Goal: Task Accomplishment & Management: Manage account settings

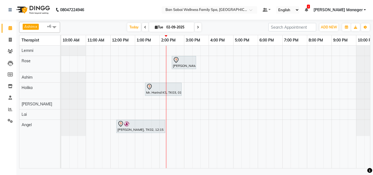
click at [167, 105] on div "Mr Hyun Wook Lee ( Husband Minah Korean ), TK01, 02:30 PM-03:30 PM, Deep Tissue…" at bounding box center [220, 107] width 319 height 123
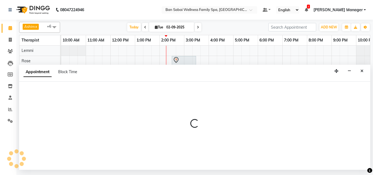
select select "87127"
select select "840"
select select "tentative"
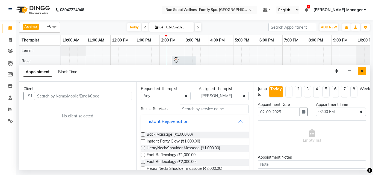
click at [363, 72] on icon "Close" at bounding box center [361, 71] width 3 height 4
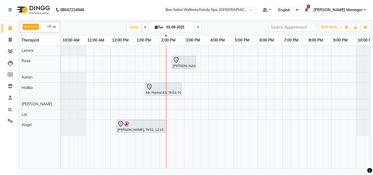
click at [167, 103] on div "Mr Hyun Wook Lee ( Husband Minah Korean ), TK01, 02:30 PM-03:30 PM, Deep Tissue…" at bounding box center [220, 107] width 319 height 123
select select "87127"
select select "840"
select select "tentative"
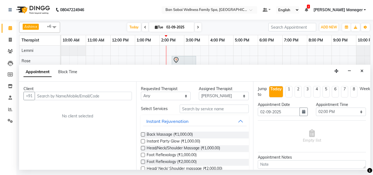
click at [122, 94] on input "text" at bounding box center [83, 96] width 97 height 8
type input "s"
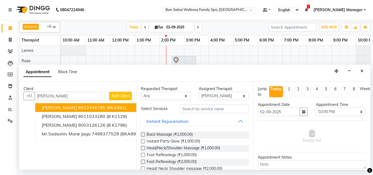
click at [83, 107] on ngb-highlight "9922446795" at bounding box center [91, 107] width 27 height 5
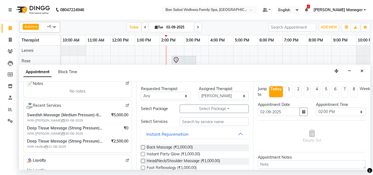
scroll to position [68, 0]
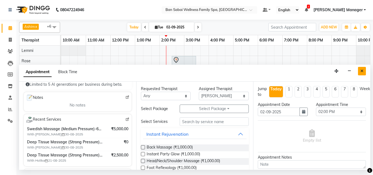
type input "9922446795"
click at [361, 72] on icon "Close" at bounding box center [361, 71] width 3 height 4
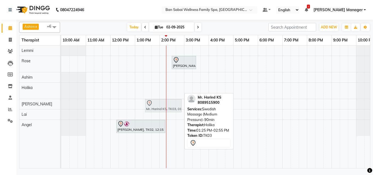
drag, startPoint x: 156, startPoint y: 87, endPoint x: 157, endPoint y: 100, distance: 13.2
click at [157, 100] on tbody "Mr Hyun Wook Lee ( Husband Minah Korean ), TK01, 02:30 PM-03:30 PM, Deep Tissue…" at bounding box center [220, 91] width 319 height 90
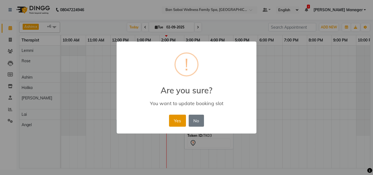
click at [179, 121] on button "Yes" at bounding box center [177, 121] width 17 height 12
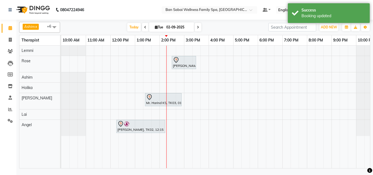
click at [55, 28] on span at bounding box center [54, 27] width 11 height 10
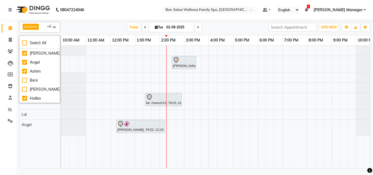
click at [366, 133] on div at bounding box center [368, 128] width 25 height 16
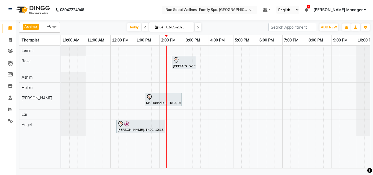
click at [52, 26] on span at bounding box center [54, 27] width 11 height 10
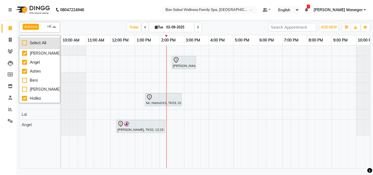
click at [24, 41] on div "Select All" at bounding box center [39, 43] width 35 height 6
checkbox input "true"
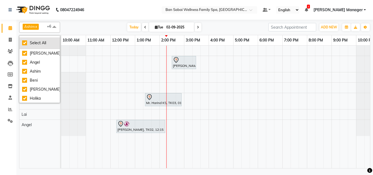
checkbox input "true"
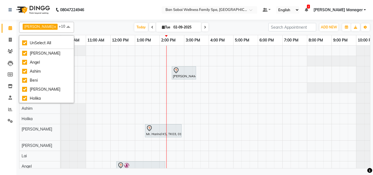
click at [373, 149] on div "Ana Bviimai x Angel x Ashim x Beni x Ellie x Holika x Lai x Lemmi x Rinsit Ronr…" at bounding box center [194, 95] width 356 height 150
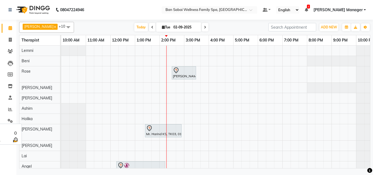
scroll to position [13, 0]
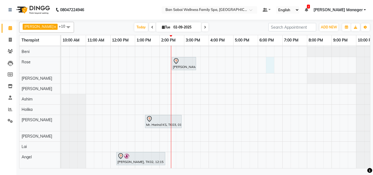
click at [266, 56] on div "Mr Hyun Wook Lee ( Husband Minah Korean ), TK01, 02:30 PM-03:30 PM, Deep Tissue…" at bounding box center [220, 102] width 319 height 132
select select "78158"
select select "tentative"
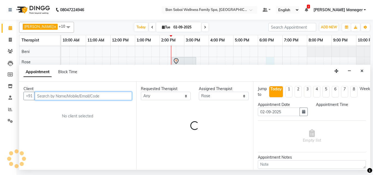
select select "1095"
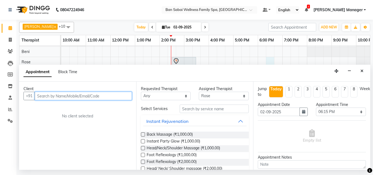
click at [117, 93] on input "text" at bounding box center [83, 96] width 97 height 8
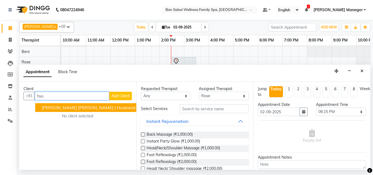
click at [113, 108] on span "[PERSON_NAME] [PERSON_NAME] ( Husband [PERSON_NAME] )" at bounding box center [108, 107] width 132 height 5
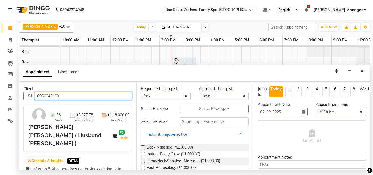
type input "8956240160"
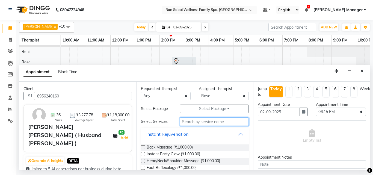
click at [214, 121] on input "text" at bounding box center [214, 121] width 69 height 8
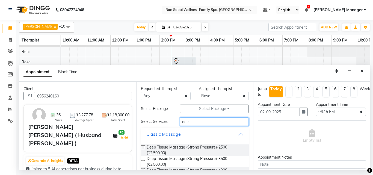
type input "dee"
click at [142, 159] on label at bounding box center [143, 159] width 4 height 4
click at [142, 159] on input "checkbox" at bounding box center [143, 159] width 4 height 4
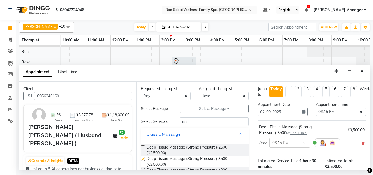
checkbox input "false"
click at [361, 140] on span at bounding box center [362, 143] width 3 height 6
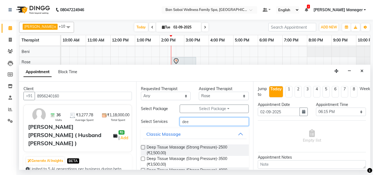
click at [204, 122] on input "dee" at bounding box center [214, 121] width 69 height 8
type input "d"
type input "swe"
click at [143, 160] on label at bounding box center [143, 159] width 4 height 4
click at [143, 160] on input "checkbox" at bounding box center [143, 159] width 4 height 4
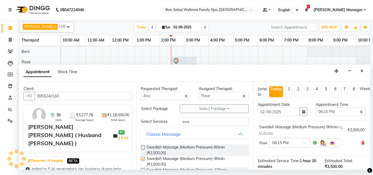
checkbox input "false"
click at [334, 114] on select "Select 11:00 AM 11:05 AM 11:10 AM 11:15 AM 11:20 AM 11:25 AM 11:30 AM 11:35 AM …" at bounding box center [341, 112] width 50 height 8
select select "1110"
click at [316, 108] on select "Select 11:00 AM 11:05 AM 11:10 AM 11:15 AM 11:20 AM 11:25 AM 11:30 AM 11:35 AM …" at bounding box center [341, 112] width 50 height 8
click at [242, 94] on select "Select Ana Bviimai Angel Ashim Beni Ellie Holika Lai Lemmi Rinsit Ronra Rose Sa…" at bounding box center [224, 96] width 50 height 8
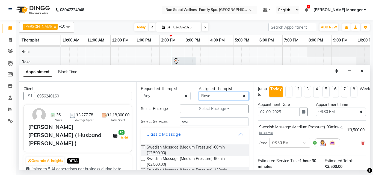
select select "90339"
click at [199, 92] on select "Select Ana Bviimai Angel Ashim Beni Ellie Holika Lai Lemmi Rinsit Ronra Rose Sa…" at bounding box center [224, 96] width 50 height 8
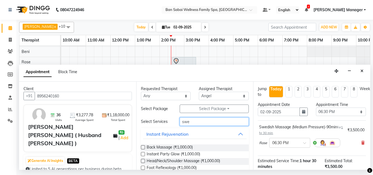
click at [205, 122] on input "swe" at bounding box center [214, 121] width 69 height 8
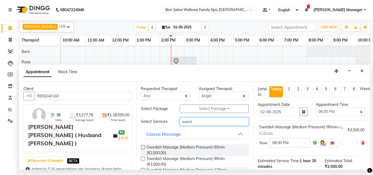
type input "swed"
click at [142, 157] on label at bounding box center [143, 159] width 4 height 4
click at [142, 157] on input "checkbox" at bounding box center [143, 159] width 4 height 4
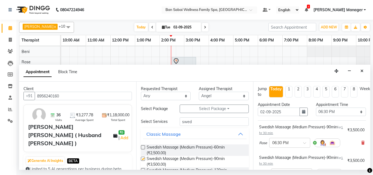
checkbox input "false"
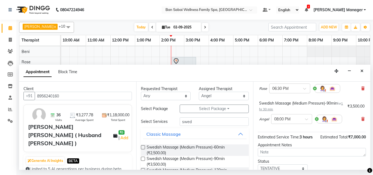
scroll to position [55, 0]
click at [309, 118] on span at bounding box center [308, 121] width 7 height 6
click at [284, 138] on div "06:30 PM" at bounding box center [291, 138] width 40 height 10
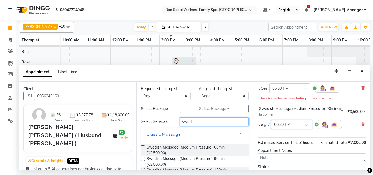
click at [206, 121] on input "swed" at bounding box center [214, 121] width 69 height 8
type input "swe"
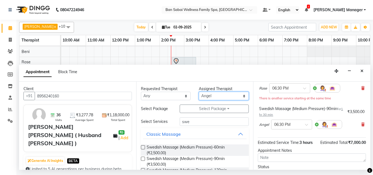
click at [239, 96] on select "Select Ana Bviimai Angel Ashim Beni Ellie Holika Lai Lemmi Rinsit Ronra Rose Sa…" at bounding box center [224, 96] width 50 height 8
select select "90338"
click at [199, 92] on select "Select Ana Bviimai Angel Ashim Beni Ellie Holika Lai Lemmi Rinsit Ronra Rose Sa…" at bounding box center [224, 96] width 50 height 8
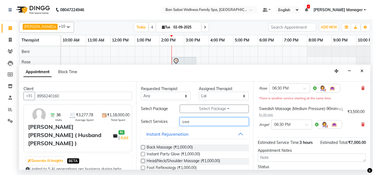
click at [199, 121] on input "swe" at bounding box center [214, 121] width 69 height 8
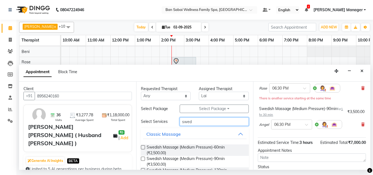
type input "swed"
click at [141, 158] on label at bounding box center [143, 159] width 4 height 4
click at [141, 158] on input "checkbox" at bounding box center [143, 159] width 4 height 4
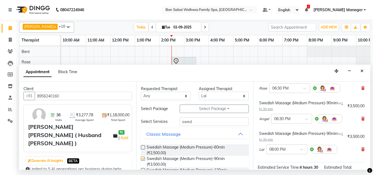
checkbox input "false"
click at [304, 148] on span at bounding box center [303, 151] width 7 height 6
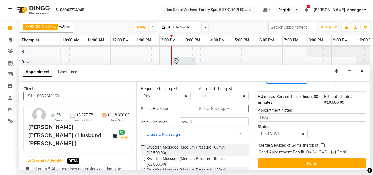
scroll to position [127, 0]
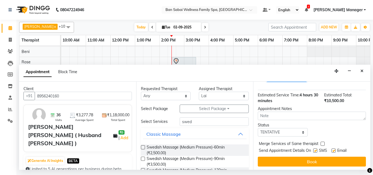
click at [298, 83] on div "Lai × 08:00 PM" at bounding box center [298, 77] width 78 height 14
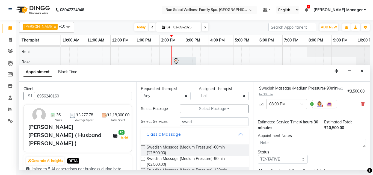
scroll to position [100, 0]
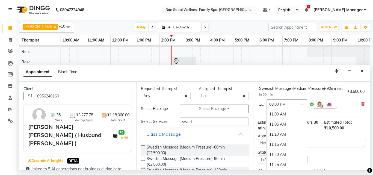
click at [304, 103] on span at bounding box center [303, 106] width 7 height 6
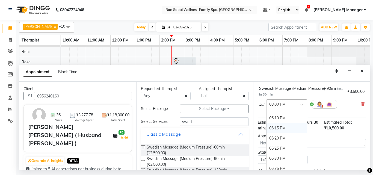
scroll to position [872, 0]
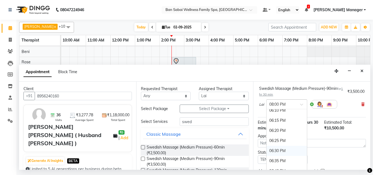
click at [281, 148] on div "06:30 PM" at bounding box center [286, 151] width 40 height 10
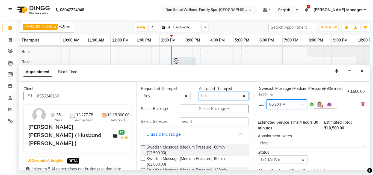
click at [237, 98] on select "Select Ana Bviimai Angel Ashim Beni Ellie Holika Lai Lemmi Rinsit Ronra Rose Sa…" at bounding box center [224, 96] width 50 height 8
select select "78163"
click at [199, 92] on select "Select Ana Bviimai Angel Ashim Beni Ellie Holika Lai Lemmi Rinsit Ronra Rose Sa…" at bounding box center [224, 96] width 50 height 8
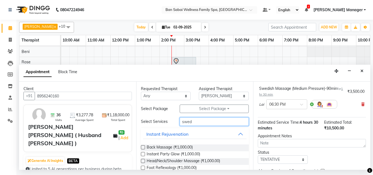
click at [206, 124] on input "swed" at bounding box center [214, 121] width 69 height 8
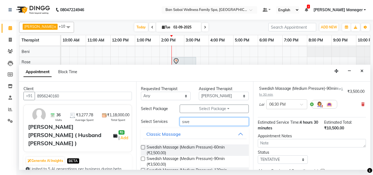
type input "swed"
click at [143, 160] on label at bounding box center [143, 159] width 4 height 4
click at [143, 160] on input "checkbox" at bounding box center [143, 159] width 4 height 4
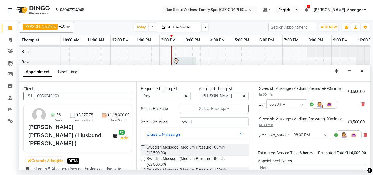
checkbox input "false"
click at [306, 133] on input "text" at bounding box center [305, 135] width 24 height 6
click at [301, 153] on div "06:30 PM" at bounding box center [311, 154] width 40 height 10
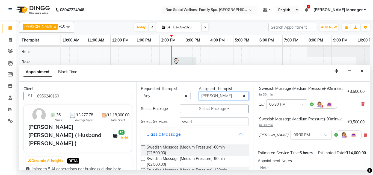
click at [240, 96] on select "Select Ana Bviimai Angel Ashim Beni Ellie Holika Lai Lemmi Rinsit Ronra Rose Sa…" at bounding box center [224, 96] width 50 height 8
select select "78151"
click at [199, 92] on select "Select Ana Bviimai Angel Ashim Beni Ellie Holika Lai Lemmi Rinsit Ronra Rose Sa…" at bounding box center [224, 96] width 50 height 8
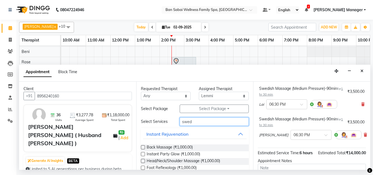
click at [206, 121] on input "swed" at bounding box center [214, 121] width 69 height 8
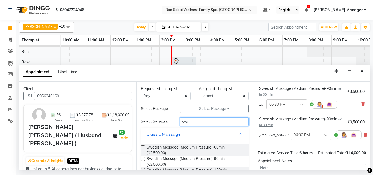
type input "swed"
click at [142, 158] on label at bounding box center [143, 159] width 4 height 4
click at [142, 158] on input "checkbox" at bounding box center [143, 159] width 4 height 4
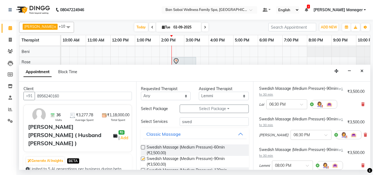
checkbox input "false"
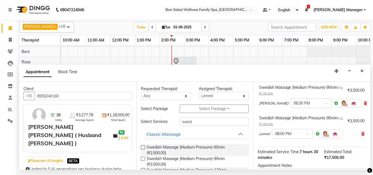
scroll to position [154, 0]
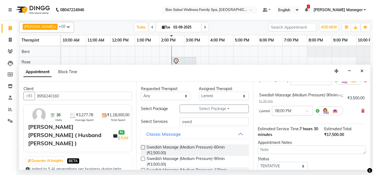
click at [303, 110] on div at bounding box center [292, 111] width 40 height 6
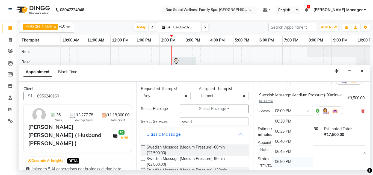
scroll to position [900, 0]
click at [283, 130] on div "06:30 PM" at bounding box center [292, 130] width 40 height 10
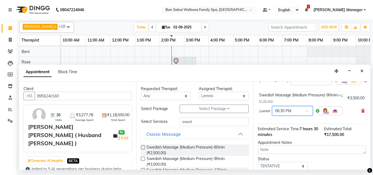
scroll to position [199, 0]
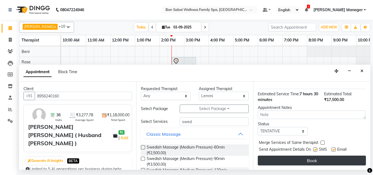
click at [313, 156] on button "Book" at bounding box center [312, 161] width 108 height 10
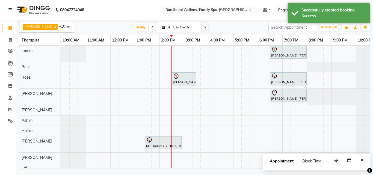
scroll to position [31, 0]
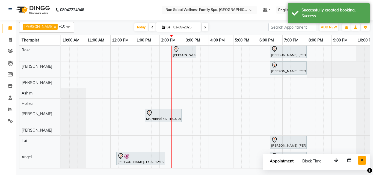
click at [362, 160] on icon "Close" at bounding box center [361, 160] width 3 height 4
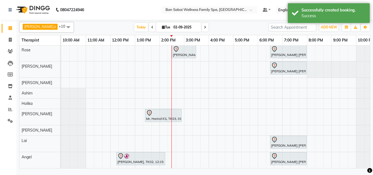
click at [63, 28] on span at bounding box center [68, 27] width 11 height 10
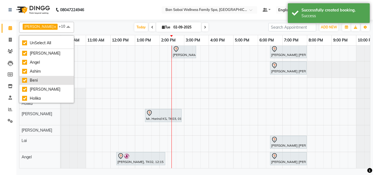
click at [24, 81] on div "Beni" at bounding box center [46, 81] width 49 height 6
checkbox input "false"
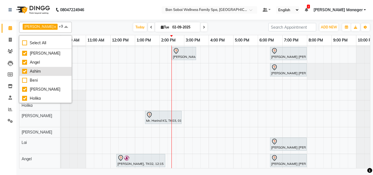
click at [25, 72] on div "Ashim" at bounding box center [45, 72] width 47 height 6
checkbox input "false"
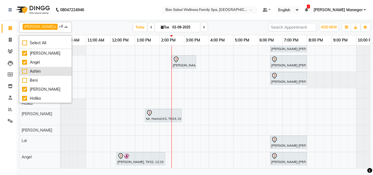
scroll to position [5, 0]
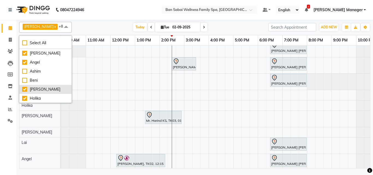
click at [25, 89] on div "[PERSON_NAME]" at bounding box center [45, 90] width 47 height 6
checkbox input "false"
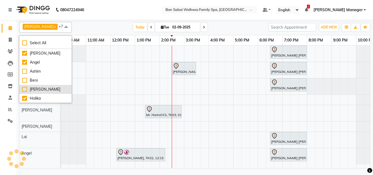
scroll to position [0, 0]
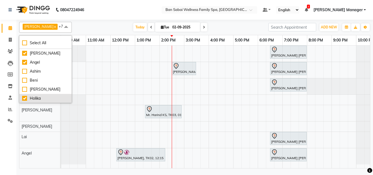
click at [24, 97] on div "Holika" at bounding box center [45, 99] width 47 height 6
checkbox input "false"
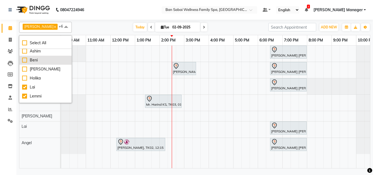
scroll to position [45, 0]
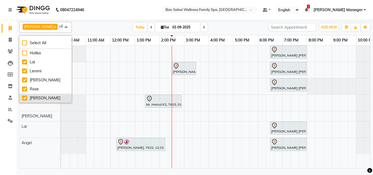
click at [25, 98] on div "[PERSON_NAME]" at bounding box center [45, 98] width 47 height 6
checkbox input "false"
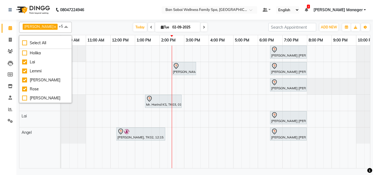
click at [373, 113] on div "Ana Bviimai x Angel x Lai x Lemmi x Rinsit Ronra x Rose x +5 Select All Ana Bvi…" at bounding box center [194, 95] width 356 height 150
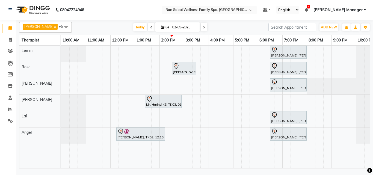
click at [270, 96] on div "Mr Hyun Wook Lee ( Husband Minah Korean ), TK04, 06:30 PM-08:00 PM, Swedish Mas…" at bounding box center [220, 107] width 319 height 123
select select "87127"
select select "tentative"
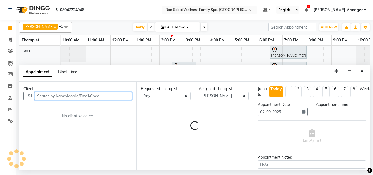
select select "1095"
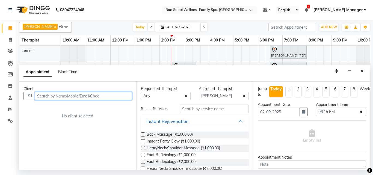
click at [70, 94] on input "text" at bounding box center [83, 96] width 97 height 8
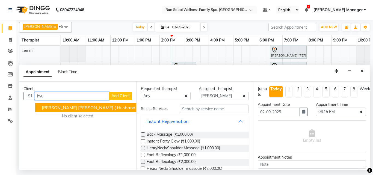
click at [66, 109] on span "[PERSON_NAME] [PERSON_NAME] ( Husband [PERSON_NAME] )" at bounding box center [108, 107] width 132 height 5
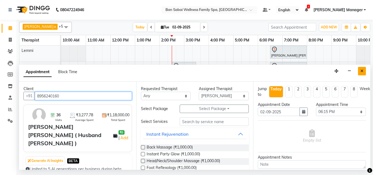
type input "8956240160"
click at [361, 70] on icon "Close" at bounding box center [361, 71] width 3 height 4
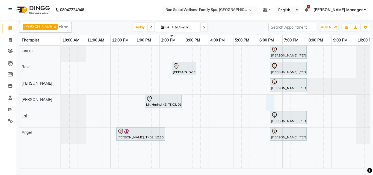
click at [270, 96] on div "Mr Hyun Wook Lee ( Husband Minah Korean ), TK04, 06:30 PM-08:00 PM, Swedish Mas…" at bounding box center [220, 107] width 319 height 123
select select "87127"
select select "1095"
select select "tentative"
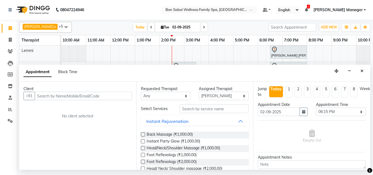
click at [100, 95] on input "text" at bounding box center [83, 96] width 97 height 8
type input "h"
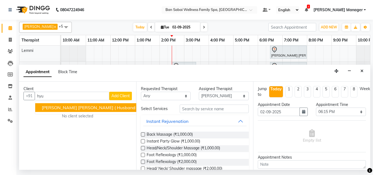
click at [60, 108] on span "[PERSON_NAME] [PERSON_NAME] ( Husband [PERSON_NAME] )" at bounding box center [108, 107] width 132 height 5
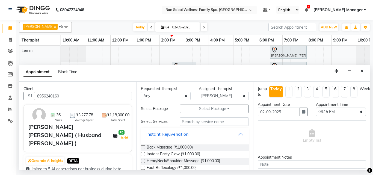
type input "8956240160"
click at [240, 97] on select "Select Ana Bviimai Angel Ashim Beni Ellie Holika Lai Lemmi Rinsit Ronra Rose Sa…" at bounding box center [224, 96] width 50 height 8
click at [203, 123] on input "text" at bounding box center [214, 121] width 69 height 8
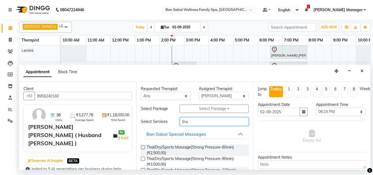
type input "tha"
click at [142, 158] on label at bounding box center [143, 159] width 4 height 4
click at [142, 158] on input "checkbox" at bounding box center [143, 159] width 4 height 4
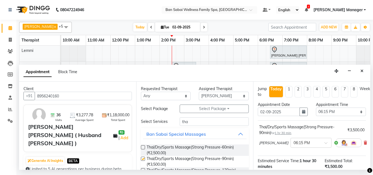
checkbox input "false"
drag, startPoint x: 342, startPoint y: 112, endPoint x: 342, endPoint y: 110, distance: 2.7
click at [342, 112] on select "Select 11:00 AM 11:05 AM 11:10 AM 11:15 AM 11:20 AM 11:25 AM 11:30 AM 11:35 AM …" at bounding box center [341, 112] width 50 height 8
select select "1110"
click at [316, 108] on select "Select 11:00 AM 11:05 AM 11:10 AM 11:15 AM 11:20 AM 11:25 AM 11:30 AM 11:35 AM …" at bounding box center [341, 112] width 50 height 8
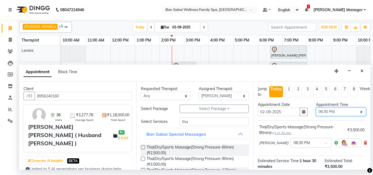
scroll to position [71, 0]
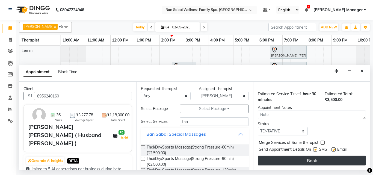
click at [327, 157] on button "Book" at bounding box center [312, 161] width 108 height 10
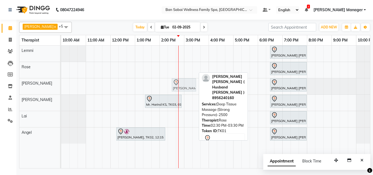
drag, startPoint x: 183, startPoint y: 68, endPoint x: 183, endPoint y: 81, distance: 13.4
click at [183, 81] on tbody "Mr Hyun Wook Lee ( Husband Minah Korean ), TK04, 06:30 PM-08:00 PM, Swedish Mas…" at bounding box center [220, 95] width 319 height 98
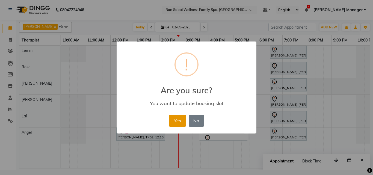
click at [173, 118] on button "Yes" at bounding box center [177, 121] width 17 height 12
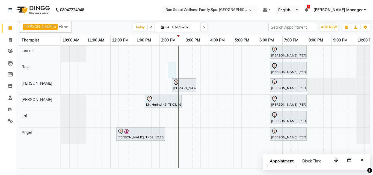
click at [176, 64] on div "Mr Hyun Wook Lee ( Husband Minah Korean ), TK04, 06:30 PM-08:00 PM, Swedish Mas…" at bounding box center [220, 107] width 319 height 123
select select "78158"
select select "tentative"
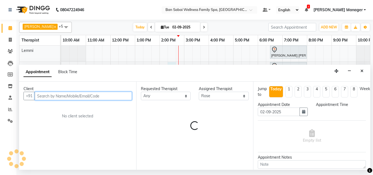
select select "855"
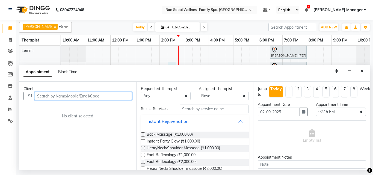
click at [63, 95] on input "text" at bounding box center [83, 96] width 97 height 8
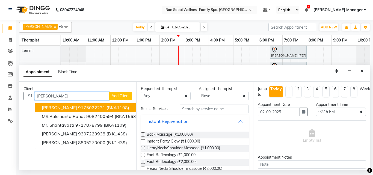
click at [85, 106] on ngb-highlight "9175022231" at bounding box center [91, 107] width 27 height 5
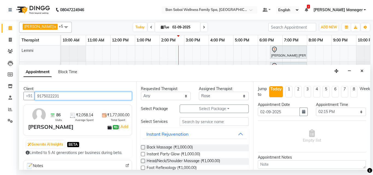
type input "9175022231"
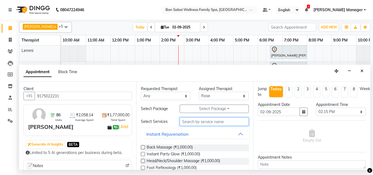
click at [218, 122] on input "text" at bounding box center [214, 121] width 69 height 8
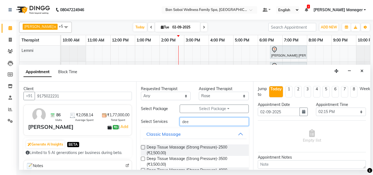
type input "dee"
click at [143, 159] on label at bounding box center [143, 159] width 4 height 4
click at [143, 159] on input "checkbox" at bounding box center [143, 159] width 4 height 4
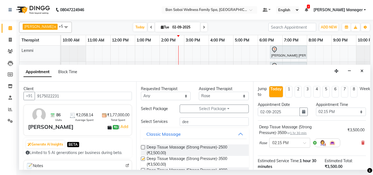
checkbox input "false"
drag, startPoint x: 340, startPoint y: 110, endPoint x: 341, endPoint y: 108, distance: 2.8
click at [340, 110] on select "Select 11:00 AM 11:05 AM 11:10 AM 11:15 AM 11:20 AM 11:25 AM 11:30 AM 11:35 AM …" at bounding box center [341, 112] width 50 height 8
click at [316, 108] on select "Select 11:00 AM 11:05 AM 11:10 AM 11:15 AM 11:20 AM 11:25 AM 11:30 AM 11:35 AM …" at bounding box center [341, 112] width 50 height 8
click at [354, 114] on select "Select 11:00 AM 11:05 AM 11:10 AM 11:15 AM 11:20 AM 11:25 AM 11:30 AM 11:35 AM …" at bounding box center [341, 112] width 50 height 8
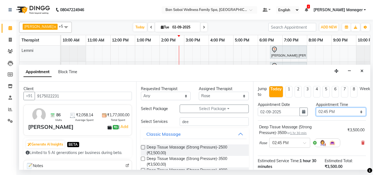
select select "880"
click at [316, 108] on select "Select 11:00 AM 11:05 AM 11:10 AM 11:15 AM 11:20 AM 11:25 AM 11:30 AM 11:35 AM …" at bounding box center [341, 112] width 50 height 8
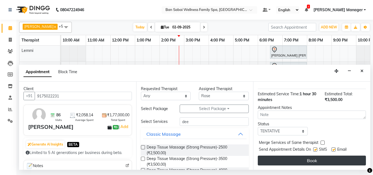
click at [333, 158] on button "Book" at bounding box center [312, 161] width 108 height 10
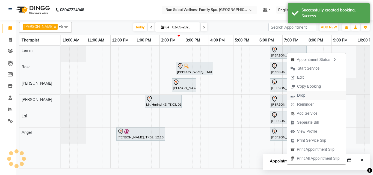
click at [304, 92] on span "Drop" at bounding box center [297, 95] width 21 height 9
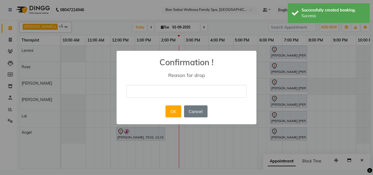
click at [171, 91] on input "text" at bounding box center [186, 91] width 120 height 13
type input "personal work"
click at [174, 112] on button "OK" at bounding box center [173, 111] width 16 height 12
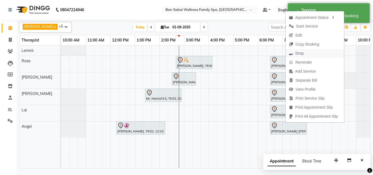
click at [305, 54] on span "Drop" at bounding box center [296, 53] width 21 height 9
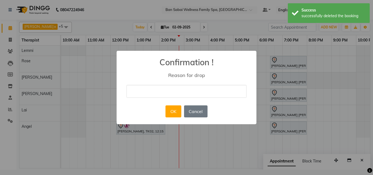
click at [162, 90] on input "text" at bounding box center [186, 91] width 120 height 13
type input "personal work"
click at [175, 111] on button "OK" at bounding box center [173, 111] width 16 height 12
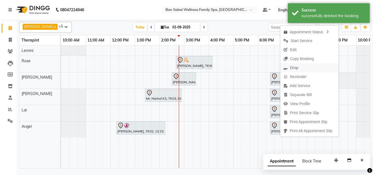
click at [296, 67] on span "Drop" at bounding box center [294, 68] width 8 height 6
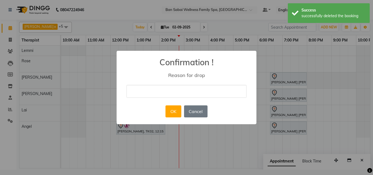
click at [177, 92] on input "text" at bounding box center [186, 91] width 120 height 13
type input "personal work"
click at [174, 112] on button "OK" at bounding box center [173, 111] width 16 height 12
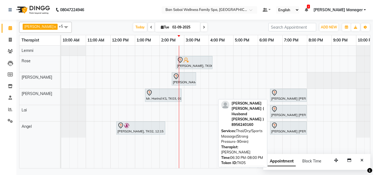
click at [282, 95] on div at bounding box center [288, 93] width 34 height 7
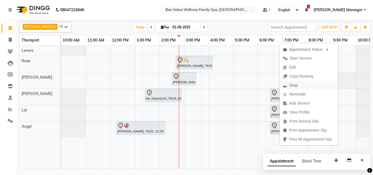
click at [294, 84] on span "Drop" at bounding box center [293, 85] width 8 height 6
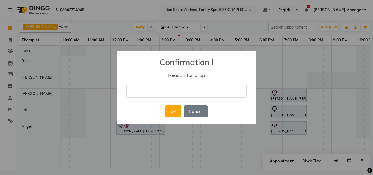
click at [186, 85] on input "text" at bounding box center [186, 91] width 120 height 13
type input "personal work"
click at [176, 112] on button "OK" at bounding box center [173, 111] width 16 height 12
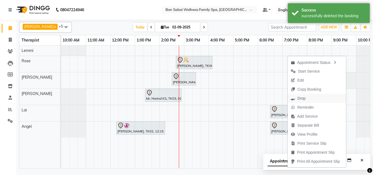
click at [307, 97] on span "Drop" at bounding box center [297, 98] width 21 height 9
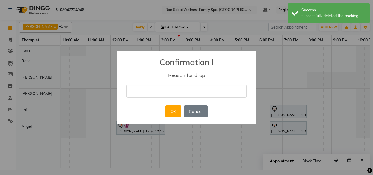
click at [205, 87] on input "text" at bounding box center [186, 91] width 120 height 13
type input "personal work"
click at [175, 113] on button "OK" at bounding box center [173, 111] width 16 height 12
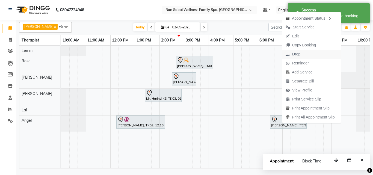
click at [308, 53] on button "Drop" at bounding box center [311, 54] width 58 height 9
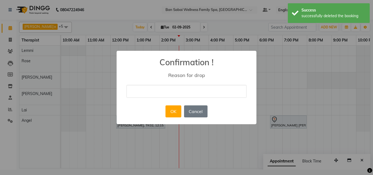
click at [149, 91] on input "text" at bounding box center [186, 91] width 120 height 13
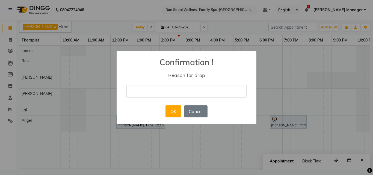
type input "personal work"
click at [176, 113] on button "OK" at bounding box center [173, 111] width 16 height 12
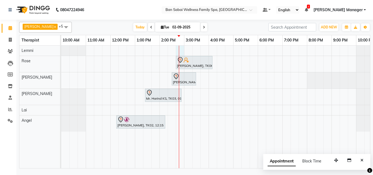
click at [179, 47] on div "Mr. Shantanu Dhar, TK06, 02:40 PM-04:10 PM, Deep Tissue Massage (Strong Pressur…" at bounding box center [220, 107] width 319 height 123
select select "78151"
select select "tentative"
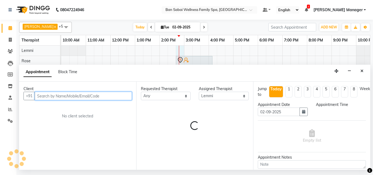
select select "885"
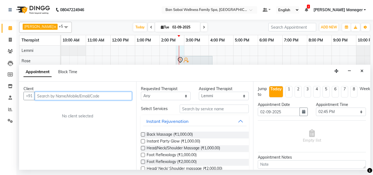
click at [90, 96] on input "text" at bounding box center [83, 96] width 97 height 8
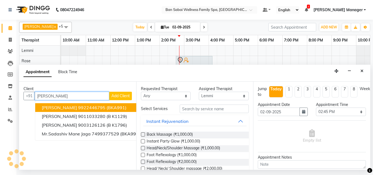
click at [93, 109] on ngb-highlight "9922446795" at bounding box center [91, 107] width 27 height 5
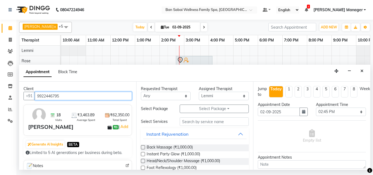
type input "9922446795"
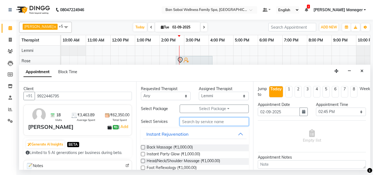
click at [215, 123] on input "text" at bounding box center [214, 121] width 69 height 8
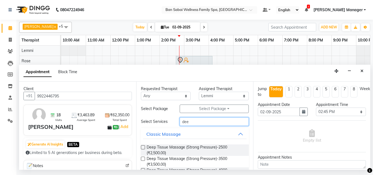
type input "dee"
click at [142, 145] on label at bounding box center [143, 147] width 4 height 4
click at [142, 146] on input "checkbox" at bounding box center [143, 148] width 4 height 4
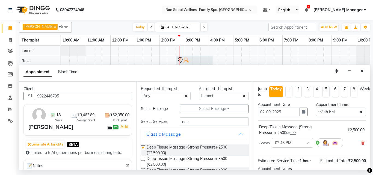
checkbox input "false"
click at [337, 111] on select "Select 11:00 AM 11:05 AM 11:10 AM 11:15 AM 11:20 AM 11:25 AM 11:30 AM 11:35 AM …" at bounding box center [341, 112] width 50 height 8
select select "890"
click at [316, 108] on select "Select 11:00 AM 11:05 AM 11:10 AM 11:15 AM 11:20 AM 11:25 AM 11:30 AM 11:35 AM …" at bounding box center [341, 112] width 50 height 8
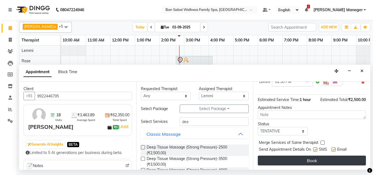
click at [333, 156] on button "Book" at bounding box center [312, 161] width 108 height 10
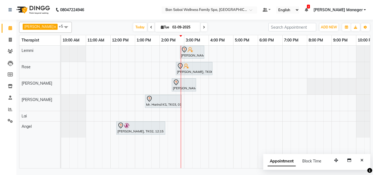
click at [208, 110] on div "Mr.Sadashiv Pawar, TK07, 02:50 PM-03:50 PM, Deep Tissue Massage (Strong Pressur…" at bounding box center [220, 107] width 319 height 123
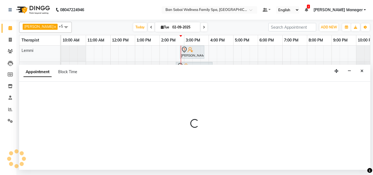
select select "87127"
select select "945"
select select "tentative"
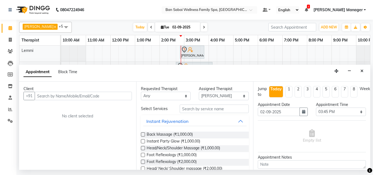
click at [79, 93] on input "text" at bounding box center [83, 96] width 97 height 8
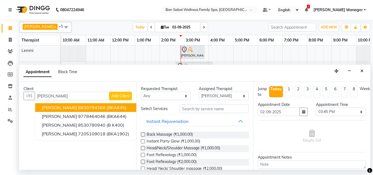
click at [91, 107] on ngb-highlight "8830794368" at bounding box center [91, 107] width 27 height 5
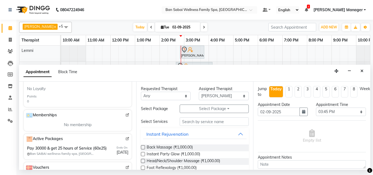
scroll to position [164, 0]
type input "8830794368"
click at [125, 139] on img at bounding box center [127, 138] width 4 height 4
click at [363, 70] on icon "Close" at bounding box center [361, 71] width 3 height 4
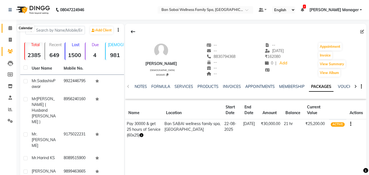
click at [12, 27] on icon at bounding box center [10, 28] width 4 height 4
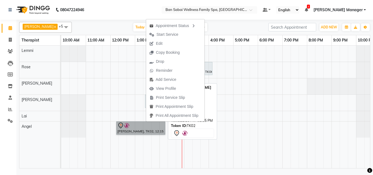
click at [138, 127] on link "[PERSON_NAME], TK02, 12:15 PM-02:15 PM, Swedish Massage (Medium Pressure)-120min" at bounding box center [140, 127] width 49 height 13
select select "7"
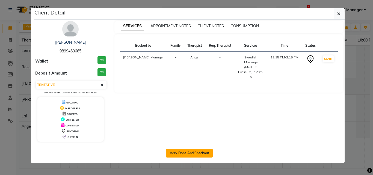
click at [201, 152] on button "Mark Done And Checkout" at bounding box center [189, 153] width 47 height 9
select select "8225"
select select "service"
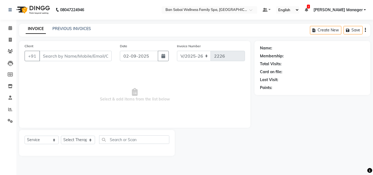
type input "9899463665"
select select "90339"
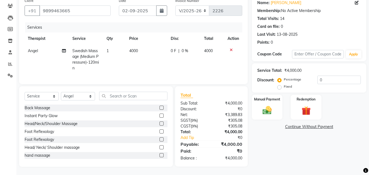
click at [138, 52] on td "4000" at bounding box center [147, 59] width 42 height 29
select select "90339"
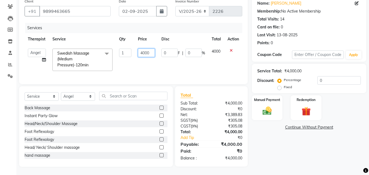
click at [151, 50] on input "4000" at bounding box center [146, 53] width 17 height 8
type input "4720"
click at [277, 101] on div "Manual Payment" at bounding box center [267, 108] width 32 height 26
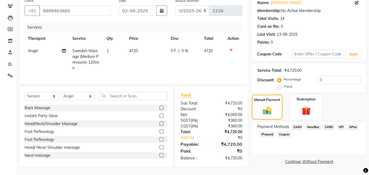
click at [328, 124] on span "CARD" at bounding box center [329, 127] width 12 height 6
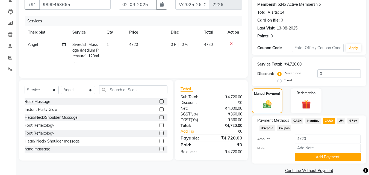
scroll to position [60, 0]
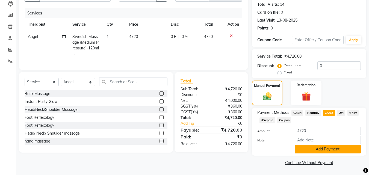
click at [335, 148] on button "Add Payment" at bounding box center [328, 149] width 66 height 8
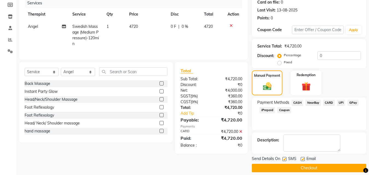
scroll to position [75, 0]
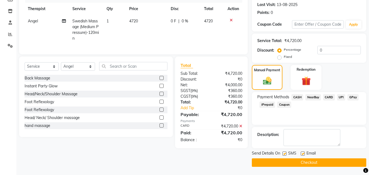
click at [307, 163] on button "Checkout" at bounding box center [309, 162] width 114 height 8
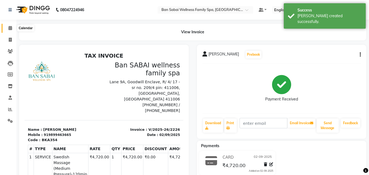
click at [11, 28] on icon at bounding box center [10, 28] width 4 height 4
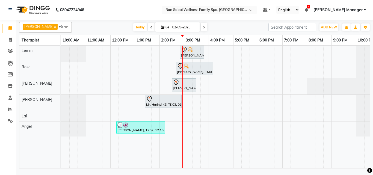
click at [269, 80] on div "Mr.Sadashiv Pawar, TK07, 02:50 PM-03:50 PM, Deep Tissue Massage (Strong Pressur…" at bounding box center [220, 107] width 319 height 123
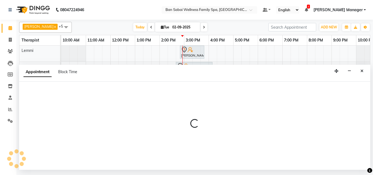
select select "78163"
select select "1095"
select select "tentative"
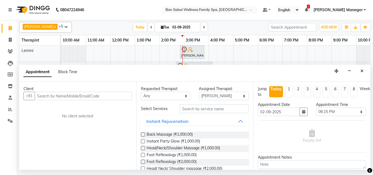
click at [88, 93] on input "text" at bounding box center [83, 96] width 97 height 8
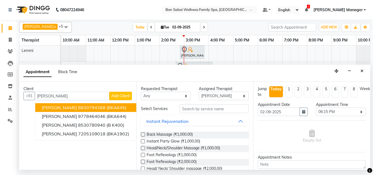
click at [67, 105] on span "[PERSON_NAME]" at bounding box center [59, 107] width 35 height 5
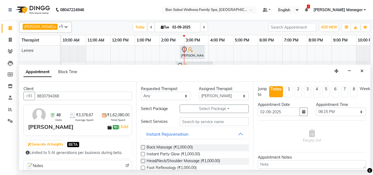
type input "8830794368"
click at [209, 122] on input "text" at bounding box center [214, 121] width 69 height 8
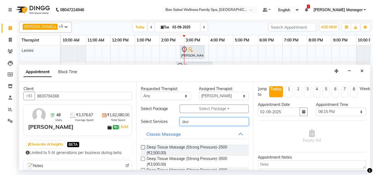
type input "dee"
click at [142, 158] on label at bounding box center [143, 159] width 4 height 4
click at [142, 158] on input "checkbox" at bounding box center [143, 159] width 4 height 4
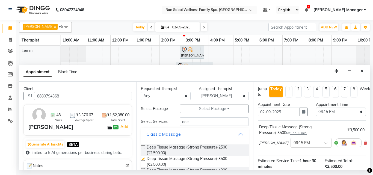
checkbox input "false"
drag, startPoint x: 357, startPoint y: 112, endPoint x: 357, endPoint y: 109, distance: 3.1
click at [357, 112] on select "Select 11:00 AM 11:05 AM 11:10 AM 11:15 AM 11:20 AM 11:25 AM 11:30 AM 11:35 AM …" at bounding box center [341, 112] width 50 height 8
select select "1110"
click at [316, 108] on select "Select 11:00 AM 11:05 AM 11:10 AM 11:15 AM 11:20 AM 11:25 AM 11:30 AM 11:35 AM …" at bounding box center [341, 112] width 50 height 8
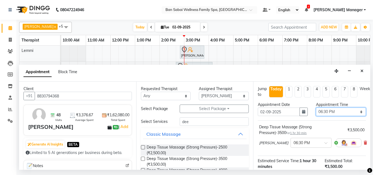
scroll to position [71, 0]
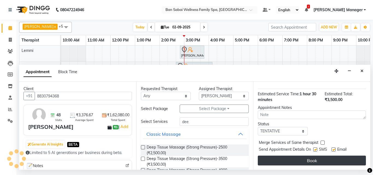
click at [298, 157] on button "Book" at bounding box center [312, 161] width 108 height 10
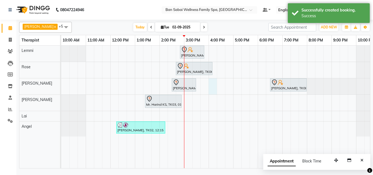
click at [209, 85] on div "Mr.Sadashiv Pawar, TK07, 02:50 PM-03:50 PM, Deep Tissue Massage (Strong Pressur…" at bounding box center [220, 107] width 319 height 123
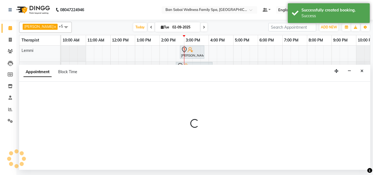
select select "78163"
select select "960"
select select "tentative"
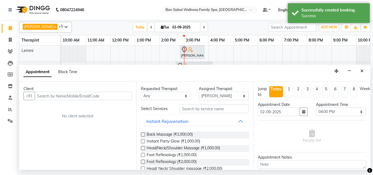
click at [115, 98] on input "text" at bounding box center [83, 96] width 97 height 8
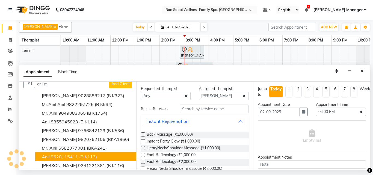
scroll to position [0, 0]
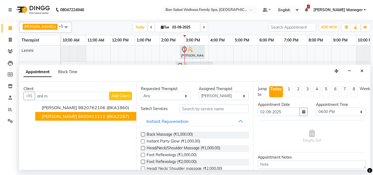
click at [106, 118] on span "(BKA2287)" at bounding box center [117, 116] width 23 height 5
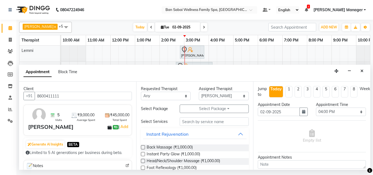
type input "8600411111"
click at [219, 120] on input "text" at bounding box center [214, 121] width 69 height 8
type input "d"
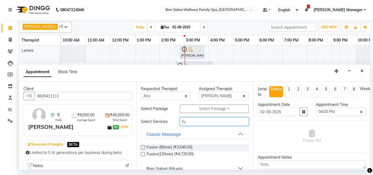
type input "fu"
click at [142, 147] on label at bounding box center [143, 147] width 4 height 4
click at [142, 147] on input "checkbox" at bounding box center [143, 148] width 4 height 4
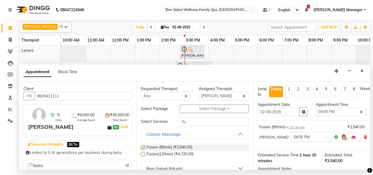
checkbox input "false"
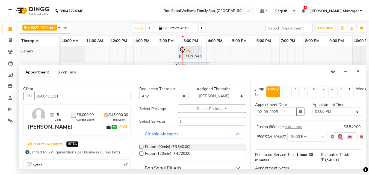
scroll to position [65, 0]
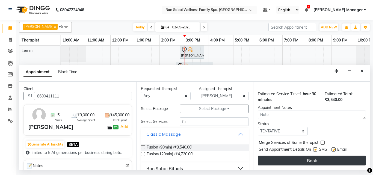
click at [324, 157] on button "Book" at bounding box center [312, 161] width 108 height 10
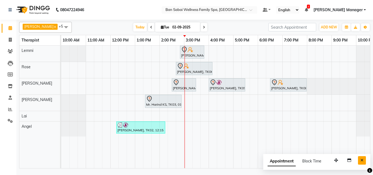
click at [362, 161] on icon "Close" at bounding box center [361, 160] width 3 height 4
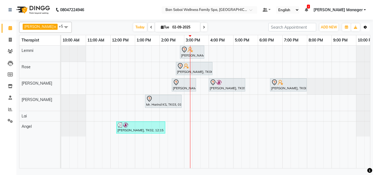
click at [367, 25] on button "Toggle Dropdown" at bounding box center [365, 27] width 9 height 8
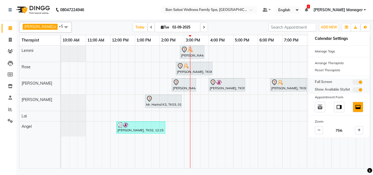
click at [356, 81] on span at bounding box center [357, 81] width 11 height 5
click at [352, 83] on input "checkbox" at bounding box center [352, 83] width 0 height 0
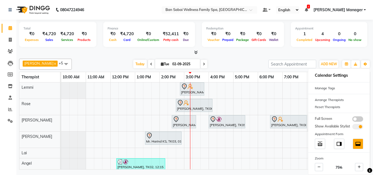
click at [371, 156] on div "Total ₹0 Expenses ₹4,720 Sales ₹4,720 Services ₹0 Products Finance ₹0 Cash ₹4,7…" at bounding box center [194, 95] width 356 height 151
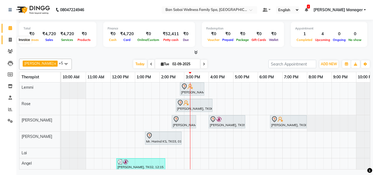
click at [11, 38] on icon at bounding box center [10, 40] width 3 height 4
select select "service"
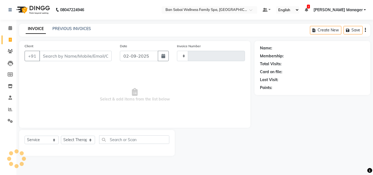
type input "2227"
select select "8225"
click at [85, 29] on link "PREVIOUS INVOICES" at bounding box center [71, 28] width 38 height 5
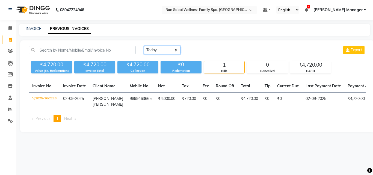
click at [175, 52] on select "Today Yesterday Custom Range" at bounding box center [162, 50] width 37 height 8
select select "yesterday"
click at [144, 46] on select "Today Yesterday Custom Range" at bounding box center [162, 50] width 37 height 8
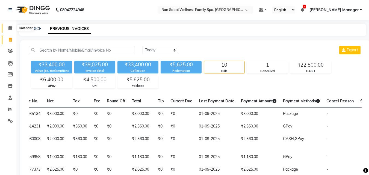
click at [11, 29] on icon at bounding box center [10, 28] width 4 height 4
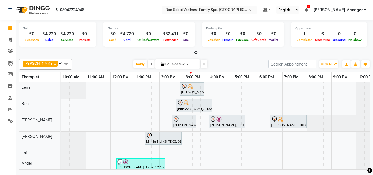
click at [168, 28] on div "Finance" at bounding box center [149, 28] width 83 height 5
click at [168, 32] on div "₹52,411" at bounding box center [170, 34] width 20 height 6
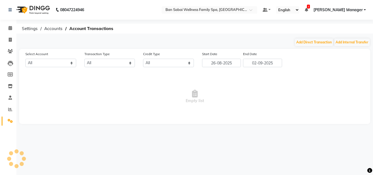
select select "7353"
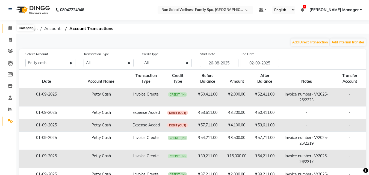
click at [8, 29] on icon at bounding box center [10, 28] width 4 height 4
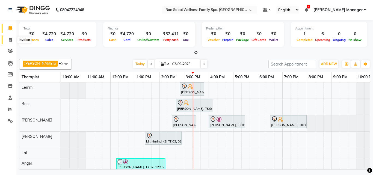
click at [10, 39] on icon at bounding box center [10, 40] width 3 height 4
select select "service"
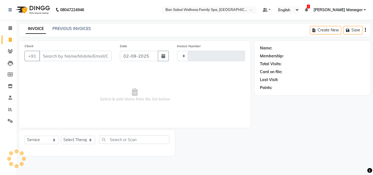
type input "2227"
select select "8225"
click at [78, 28] on link "PREVIOUS INVOICES" at bounding box center [71, 28] width 38 height 5
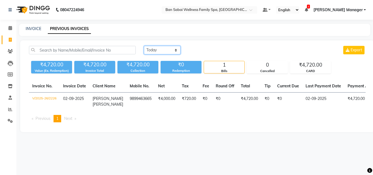
click at [159, 50] on select "Today Yesterday Custom Range" at bounding box center [162, 50] width 37 height 8
select select "yesterday"
click at [144, 46] on select "Today Yesterday Custom Range" at bounding box center [162, 50] width 37 height 8
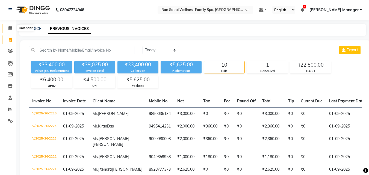
click at [10, 29] on icon at bounding box center [10, 28] width 4 height 4
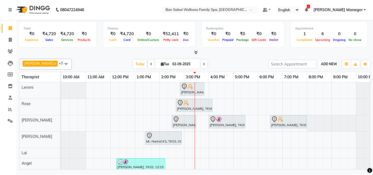
click at [329, 64] on span "ADD NEW" at bounding box center [329, 64] width 16 height 4
click at [319, 90] on link "Add Expense" at bounding box center [316, 88] width 43 height 7
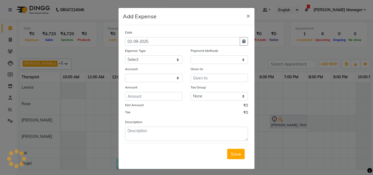
select select "1"
select select "7353"
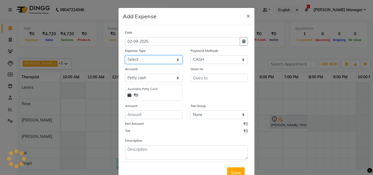
click at [155, 58] on select "Select Advance Salary Bank charges birthday cake birthday gifts Car maintenance…" at bounding box center [153, 59] width 57 height 8
select select "24255"
click at [125, 55] on select "Select Advance Salary Bank charges birthday cake birthday gifts Car maintenance…" at bounding box center [153, 59] width 57 height 8
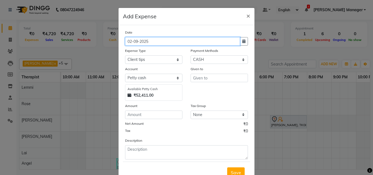
click at [164, 43] on input "02-09-2025" at bounding box center [182, 41] width 115 height 8
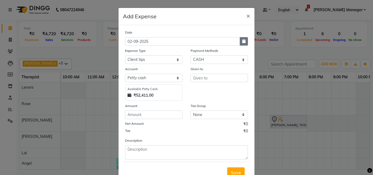
click at [240, 41] on button "button" at bounding box center [244, 41] width 8 height 8
select select "9"
select select "2025"
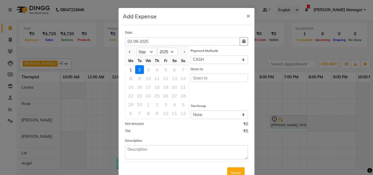
click at [130, 67] on div "1" at bounding box center [130, 69] width 9 height 9
type input "01-09-2025"
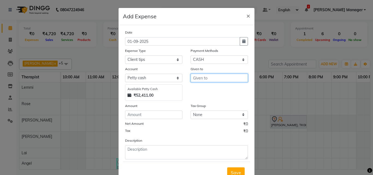
click at [203, 77] on input "text" at bounding box center [219, 78] width 57 height 8
click at [210, 90] on button "Angel" at bounding box center [212, 89] width 43 height 9
type input "Angel"
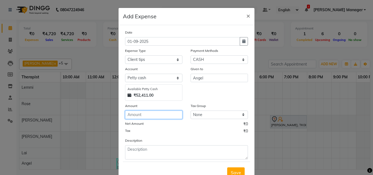
click at [169, 114] on input "number" at bounding box center [153, 115] width 57 height 8
type input "200"
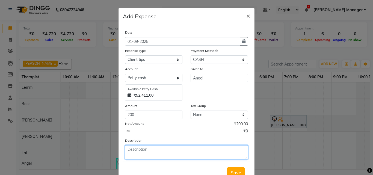
click at [178, 151] on textarea at bounding box center [186, 152] width 123 height 14
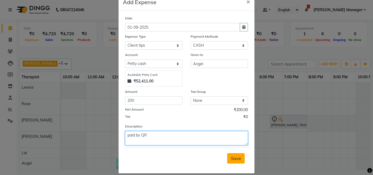
scroll to position [20, 0]
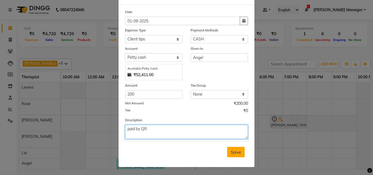
type textarea "paid by QR"
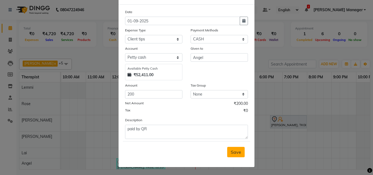
click at [234, 154] on span "Save" at bounding box center [236, 151] width 10 height 5
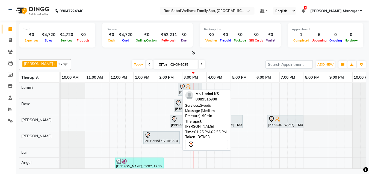
scroll to position [8, 0]
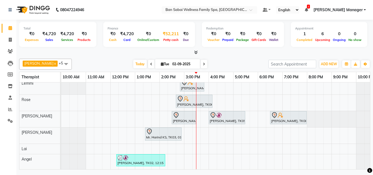
click at [168, 34] on div "₹52,211" at bounding box center [170, 34] width 20 height 6
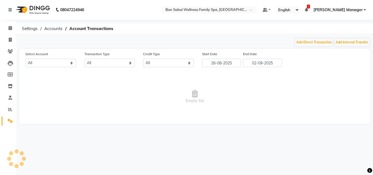
select select "7353"
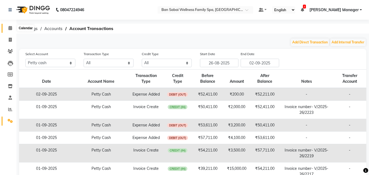
click at [11, 26] on icon at bounding box center [10, 28] width 4 height 4
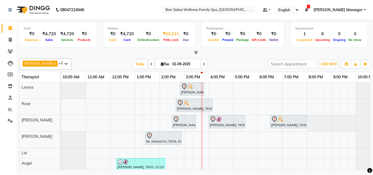
click at [167, 35] on div "₹52,211" at bounding box center [170, 34] width 20 height 6
select select "7353"
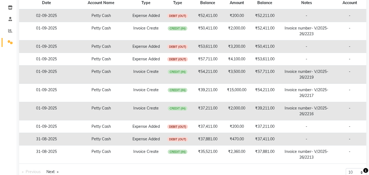
scroll to position [92, 0]
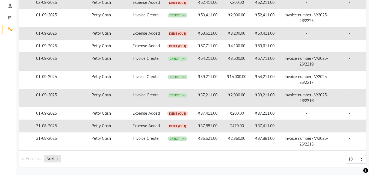
click at [49, 157] on link "Next page" at bounding box center [52, 158] width 17 height 7
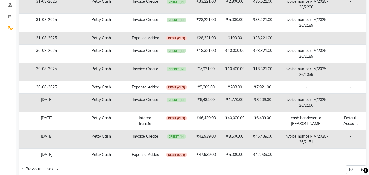
scroll to position [103, 0]
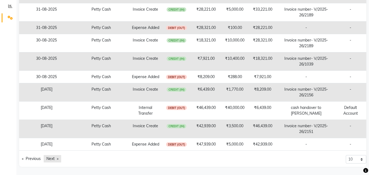
click at [51, 160] on link "Next page" at bounding box center [52, 158] width 17 height 7
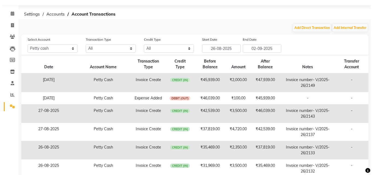
scroll to position [0, 0]
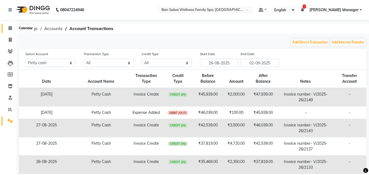
click at [11, 26] on icon at bounding box center [10, 28] width 4 height 4
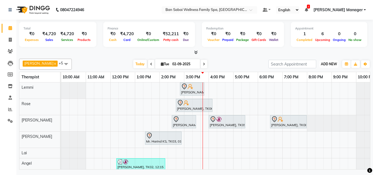
click at [326, 64] on span "ADD NEW" at bounding box center [329, 64] width 16 height 4
click at [314, 88] on link "Add Expense" at bounding box center [316, 88] width 43 height 7
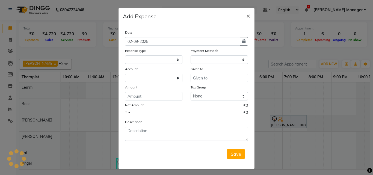
select select "1"
select select "7353"
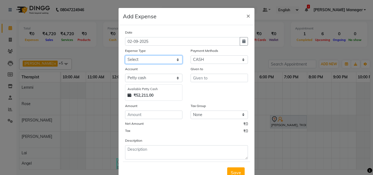
click at [168, 58] on select "Select Advance Salary Bank charges birthday cake birthday gifts Car maintenance…" at bounding box center [153, 59] width 57 height 8
click at [242, 42] on icon "button" at bounding box center [243, 41] width 3 height 4
select select "9"
select select "2025"
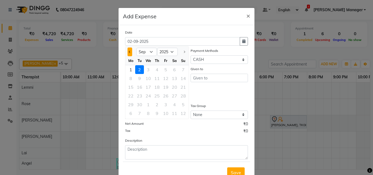
click at [129, 53] on span "Previous month" at bounding box center [130, 52] width 2 height 2
select select "8"
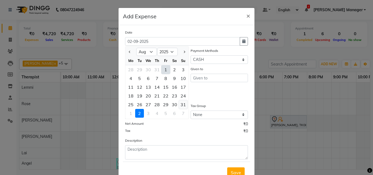
click at [182, 105] on div "31" at bounding box center [183, 104] width 9 height 9
type input "31-08-2025"
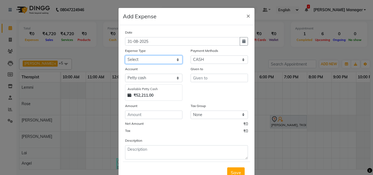
click at [157, 58] on select "Select Advance Salary Bank charges birthday cake birthday gifts Car maintenance…" at bounding box center [153, 59] width 57 height 8
select select "22224"
click at [125, 55] on select "Select Advance Salary Bank charges birthday cake birthday gifts Car maintenance…" at bounding box center [153, 59] width 57 height 8
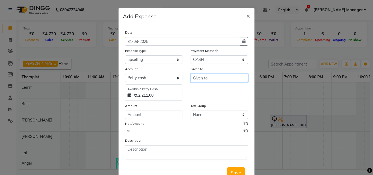
click at [216, 79] on input "text" at bounding box center [219, 78] width 57 height 8
click at [225, 92] on button "Rose" at bounding box center [212, 89] width 43 height 9
type input "Rose"
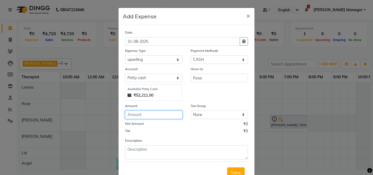
click at [144, 116] on input "number" at bounding box center [153, 115] width 57 height 8
type input "500"
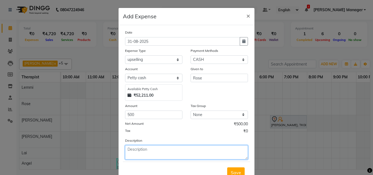
click at [153, 156] on textarea at bounding box center [186, 152] width 123 height 14
type textarea "membership selling"
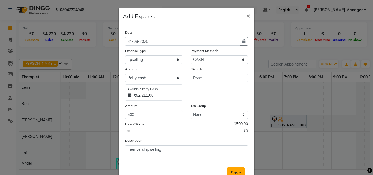
click at [231, 170] on span "Save" at bounding box center [236, 172] width 10 height 5
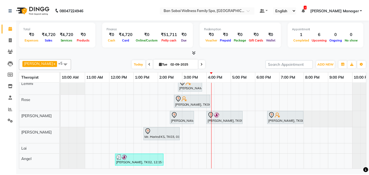
scroll to position [8, 0]
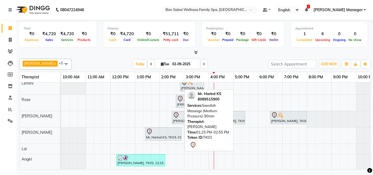
click at [156, 133] on div "Mr. Harind KS, TK03, 01:25 PM-02:55 PM, Swedish Massage (Medium Pressure)-90min" at bounding box center [162, 133] width 35 height 11
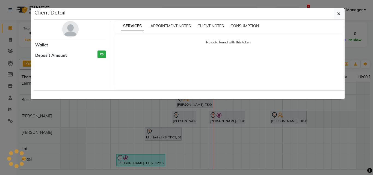
select select "7"
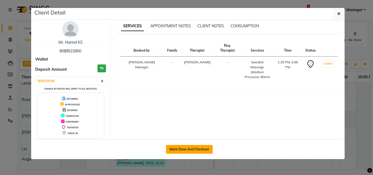
click at [202, 150] on button "Mark Done And Checkout" at bounding box center [189, 149] width 47 height 9
select select "service"
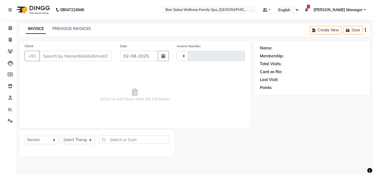
type input "2227"
select select "8225"
click at [10, 30] on span at bounding box center [10, 28] width 10 height 6
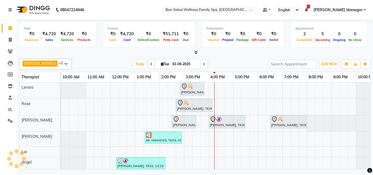
click at [217, 138] on div "Mr.Sadashiv Pawar, TK07, 02:50 PM-03:50 PM, Deep Tissue Massage (Strong Pressur…" at bounding box center [220, 127] width 319 height 90
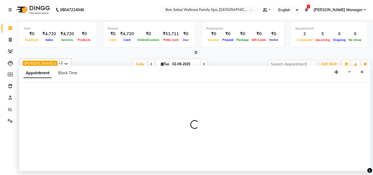
select select "87127"
select select "975"
select select "tentative"
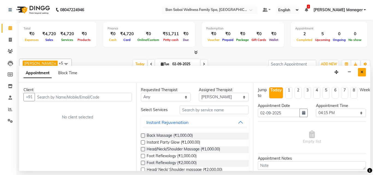
click at [360, 71] on button "Close" at bounding box center [362, 72] width 8 height 8
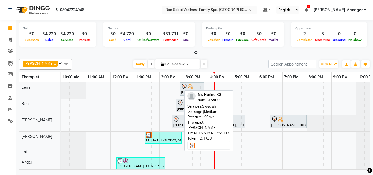
click at [168, 139] on div "Mr. Harind KS, TK03, 01:25 PM-02:55 PM, Swedish Massage (Medium Pressure)-90min" at bounding box center [162, 137] width 35 height 10
select select "3"
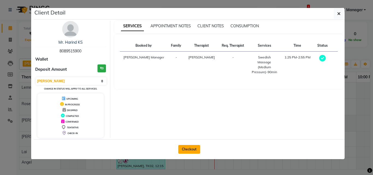
click at [188, 148] on button "Checkout" at bounding box center [189, 149] width 22 height 9
select select "8225"
select select "service"
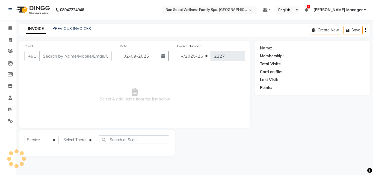
type input "8089515900"
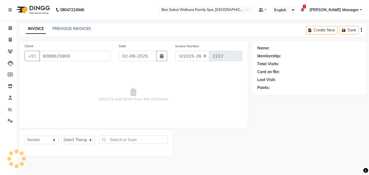
select select "87127"
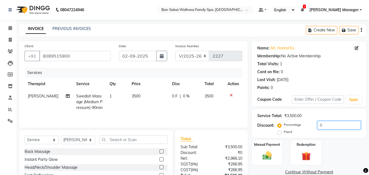
click at [328, 123] on input "0" at bounding box center [338, 125] width 43 height 8
click at [150, 98] on td "3500" at bounding box center [148, 102] width 40 height 24
select select "87127"
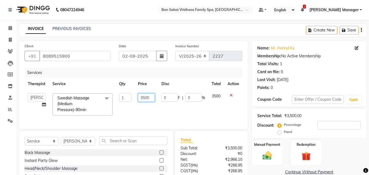
click at [153, 97] on input "3500" at bounding box center [146, 97] width 17 height 8
type input "3"
type input "4"
type input "3000"
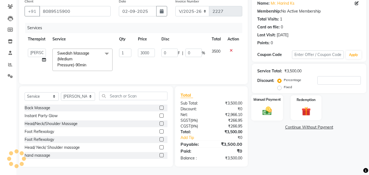
scroll to position [44, 0]
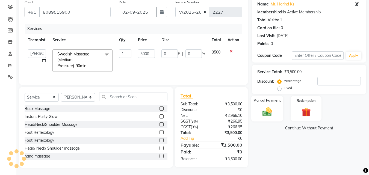
click at [274, 110] on img at bounding box center [266, 111] width 15 height 11
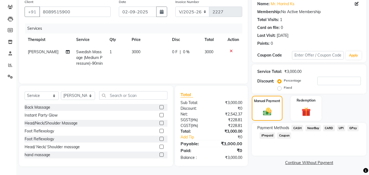
click at [296, 128] on span "CASH" at bounding box center [297, 128] width 12 height 6
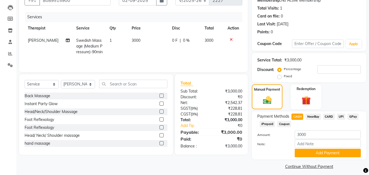
scroll to position [60, 0]
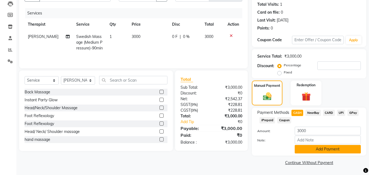
click at [334, 148] on button "Add Payment" at bounding box center [328, 149] width 66 height 8
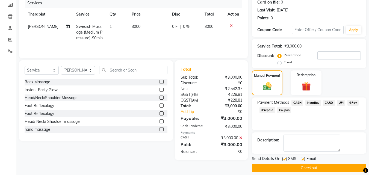
scroll to position [75, 0]
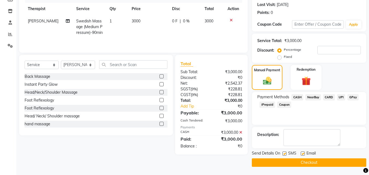
click at [302, 161] on button "Checkout" at bounding box center [309, 162] width 114 height 8
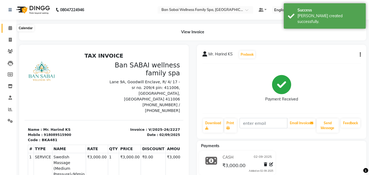
click at [7, 27] on span at bounding box center [10, 28] width 10 height 6
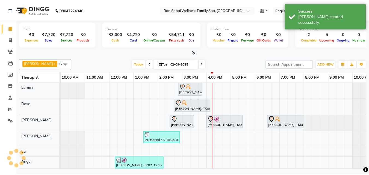
scroll to position [0, 11]
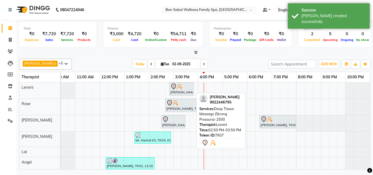
click at [184, 91] on div "[PERSON_NAME], TK07, 02:50 PM-03:50 PM, Deep Tissue Massage (Strong Pressure)-2…" at bounding box center [181, 88] width 23 height 11
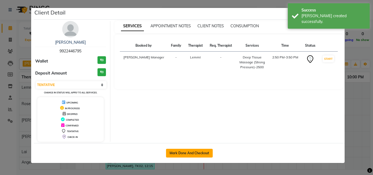
click at [185, 154] on button "Mark Done And Checkout" at bounding box center [189, 153] width 47 height 9
select select "3"
select select "8225"
select select "service"
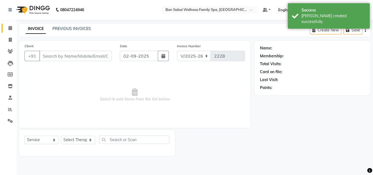
type input "9922446795"
select select "78151"
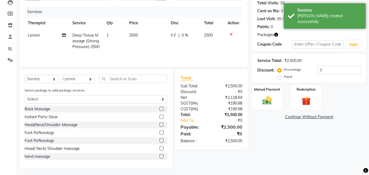
scroll to position [62, 0]
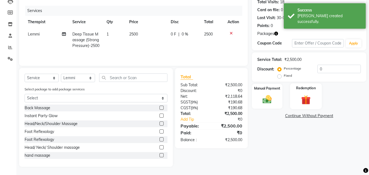
click at [304, 93] on div "Redemption" at bounding box center [306, 96] width 32 height 26
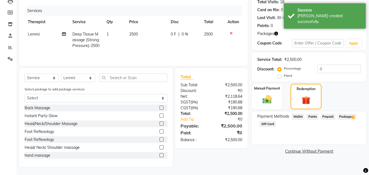
click at [351, 115] on span "Package 2" at bounding box center [346, 117] width 19 height 6
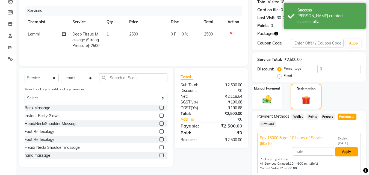
click at [348, 151] on button "Apply" at bounding box center [346, 151] width 23 height 9
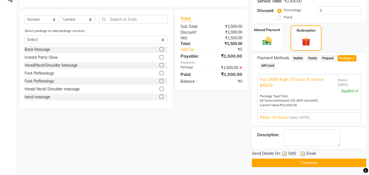
scroll to position [121, 0]
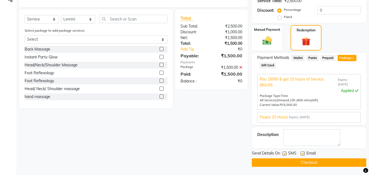
click at [308, 160] on button "Checkout" at bounding box center [309, 162] width 114 height 8
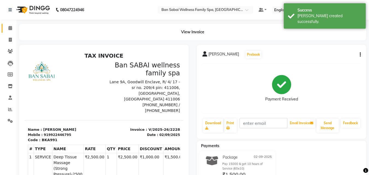
click at [9, 30] on span at bounding box center [10, 28] width 10 height 6
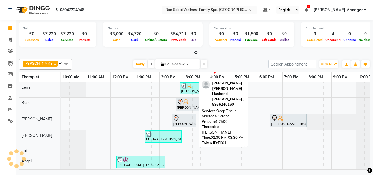
click at [182, 123] on div "[PERSON_NAME] [PERSON_NAME] ( Husband [PERSON_NAME] ), TK01, 02:30 PM-03:30 PM,…" at bounding box center [183, 120] width 23 height 11
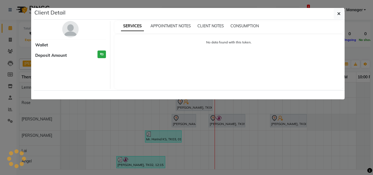
select select "7"
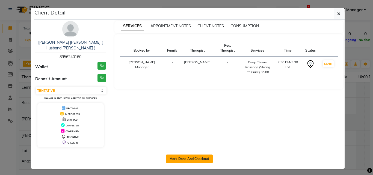
click at [202, 161] on button "Mark Done And Checkout" at bounding box center [189, 158] width 47 height 9
select select "service"
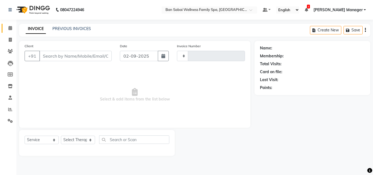
type input "2229"
select select "3"
select select "8225"
type input "8956240160"
select select "78163"
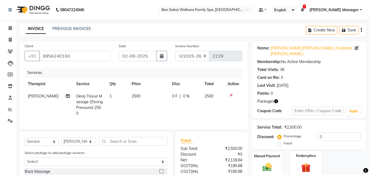
click at [312, 153] on label "Redemption" at bounding box center [306, 155] width 20 height 5
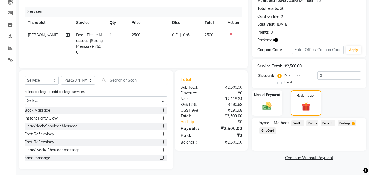
scroll to position [62, 0]
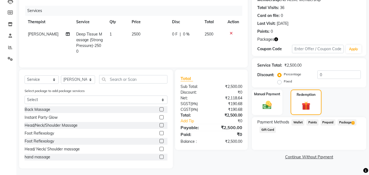
click at [350, 119] on span "Package 1" at bounding box center [346, 122] width 19 height 6
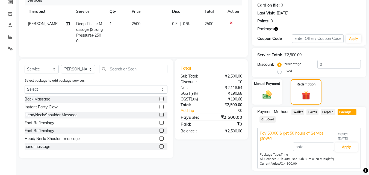
scroll to position [82, 0]
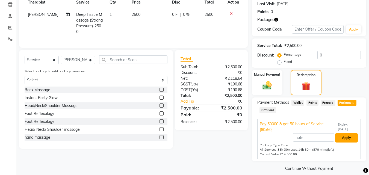
click at [346, 133] on button "Apply" at bounding box center [346, 137] width 23 height 9
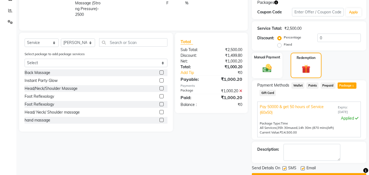
scroll to position [108, 0]
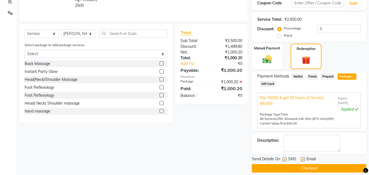
click at [303, 164] on button "Checkout" at bounding box center [309, 168] width 114 height 8
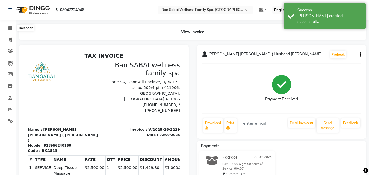
click at [8, 27] on icon at bounding box center [10, 28] width 4 height 4
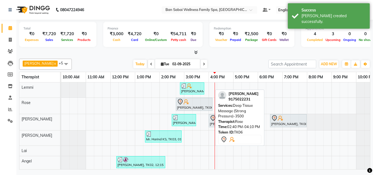
click at [192, 106] on div "[PERSON_NAME], TK06, 02:40 PM-04:10 PM, Deep Tissue Massage (Strong Pressure)-3…" at bounding box center [193, 104] width 35 height 11
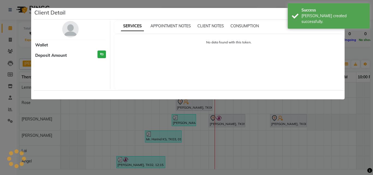
click at [372, 55] on ngb-modal-window "Client Detail Wallet Deposit Amount ₹0 SERVICES APPOINTMENT NOTES CLIENT NOTES …" at bounding box center [186, 87] width 373 height 175
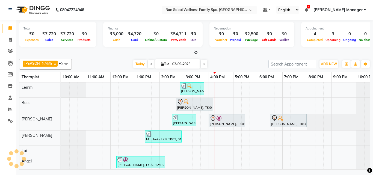
click at [204, 84] on div "Mr.Sadashiv Pawar, TK07, 02:50 PM-03:50 PM, Deep Tissue Massage (Strong Pressur…" at bounding box center [220, 126] width 319 height 89
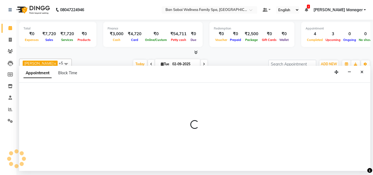
select select "78151"
select select "945"
select select "tentative"
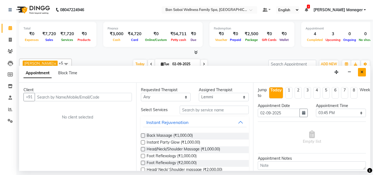
click at [361, 72] on icon "Close" at bounding box center [361, 72] width 3 height 4
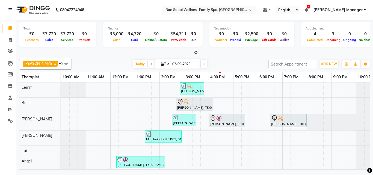
click at [203, 64] on icon at bounding box center [204, 64] width 2 height 3
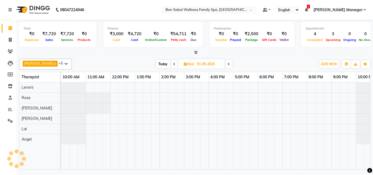
scroll to position [0, 11]
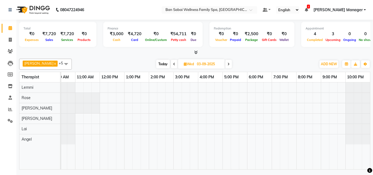
click at [171, 66] on span at bounding box center [174, 64] width 7 height 8
type input "02-09-2025"
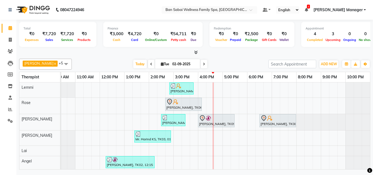
click at [194, 86] on div "[PERSON_NAME], TK07, 02:50 PM-03:50 PM, Deep Tissue Massage (Strong Pressure)-2…" at bounding box center [181, 88] width 25 height 12
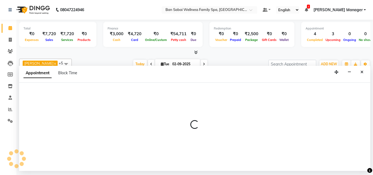
select select "78151"
select select "945"
select select "tentative"
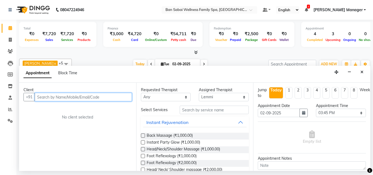
click at [113, 96] on input "text" at bounding box center [83, 97] width 97 height 8
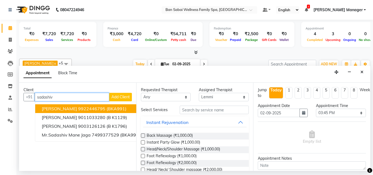
click at [118, 107] on span "(BKA991)" at bounding box center [116, 108] width 20 height 5
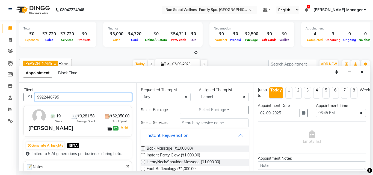
type input "9922446795"
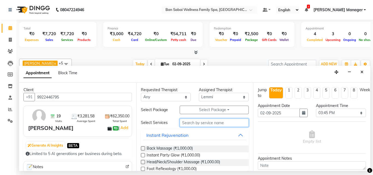
click at [220, 123] on input "text" at bounding box center [214, 122] width 69 height 8
click at [143, 147] on label at bounding box center [143, 148] width 4 height 4
click at [143, 147] on input "checkbox" at bounding box center [143, 149] width 4 height 4
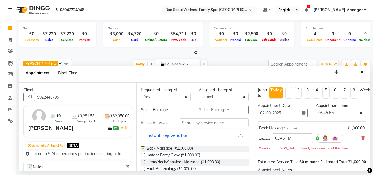
checkbox input "false"
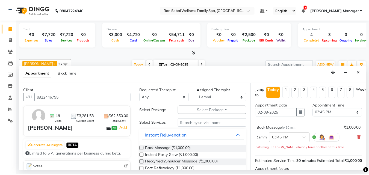
scroll to position [71, 0]
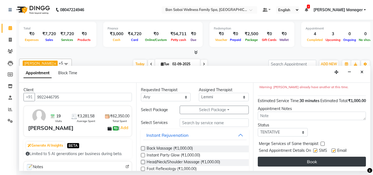
click at [329, 157] on button "Book" at bounding box center [312, 162] width 108 height 10
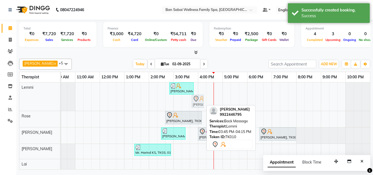
drag, startPoint x: 196, startPoint y: 102, endPoint x: 199, endPoint y: 89, distance: 13.4
click at [199, 88] on div "Mr.Sadashiv Pawar, TK07, 02:50 PM-03:50 PM, Deep Tissue Massage (Strong Pressur…" at bounding box center [209, 133] width 319 height 102
drag, startPoint x: 199, startPoint y: 101, endPoint x: 205, endPoint y: 85, distance: 16.9
click at [205, 85] on div "Mr.Sadashiv Pawar, TK07, 02:50 PM-03:50 PM, Deep Tissue Massage (Strong Pressur…" at bounding box center [209, 133] width 319 height 102
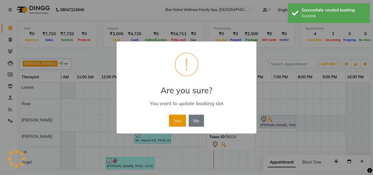
click at [175, 121] on button "Yes" at bounding box center [177, 121] width 17 height 12
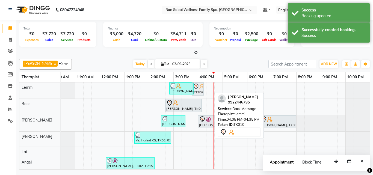
drag, startPoint x: 204, startPoint y: 89, endPoint x: 198, endPoint y: 88, distance: 5.4
click at [50, 88] on div "Mr.Sadashiv Pawar, TK07, 02:50 PM-03:50 PM, Deep Tissue Massage (Strong Pressur…" at bounding box center [50, 90] width 0 height 16
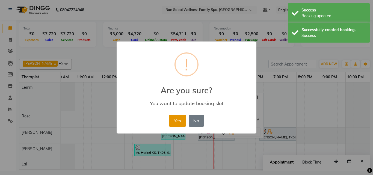
click at [178, 121] on button "Yes" at bounding box center [177, 121] width 17 height 12
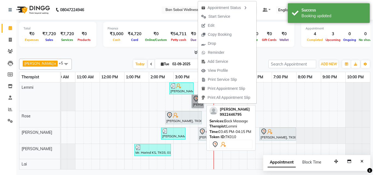
click at [195, 102] on link "Mr.Sadashiv Pawar, TK10, 03:45 PM-04:15 PM, Back Massage" at bounding box center [198, 101] width 12 height 13
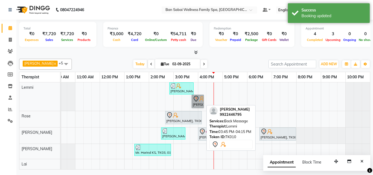
click at [195, 105] on link "Mr.Sadashiv Pawar, TK10, 03:45 PM-04:15 PM, Back Massage" at bounding box center [198, 101] width 12 height 13
select select "7"
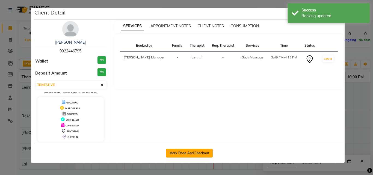
click at [198, 151] on button "Mark Done And Checkout" at bounding box center [189, 153] width 47 height 9
select select "service"
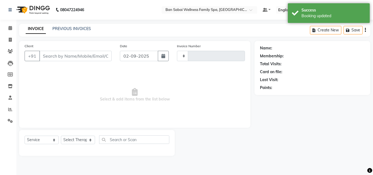
type input "2230"
select select "3"
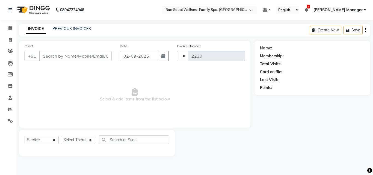
select select "8225"
type input "9922446795"
select select "78151"
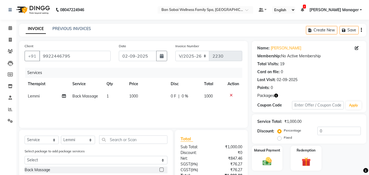
scroll to position [55, 0]
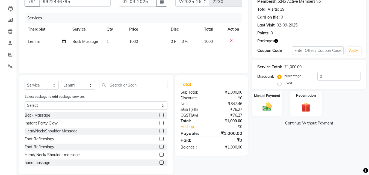
click at [309, 98] on label "Redemption" at bounding box center [306, 95] width 20 height 5
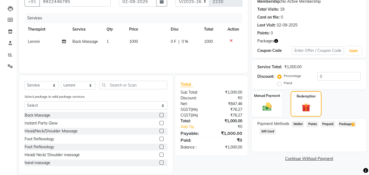
click at [342, 122] on span "Package 2" at bounding box center [346, 124] width 19 height 6
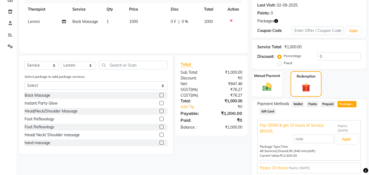
scroll to position [94, 0]
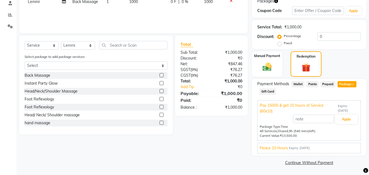
click at [310, 147] on span "Expiry: 10-07-2026" at bounding box center [299, 148] width 21 height 5
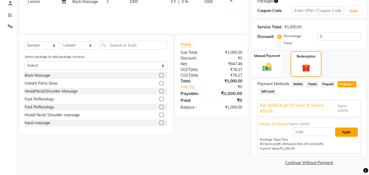
click at [341, 134] on button "Apply" at bounding box center [346, 131] width 23 height 9
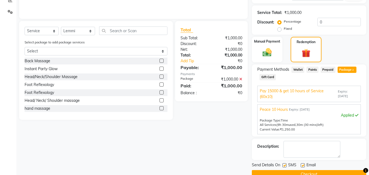
scroll to position [121, 0]
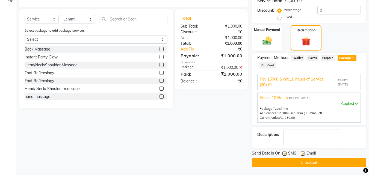
click at [307, 162] on button "Checkout" at bounding box center [309, 162] width 114 height 8
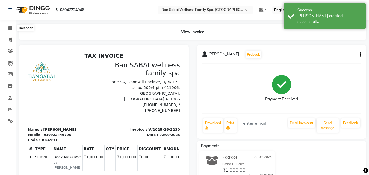
click at [10, 28] on icon at bounding box center [10, 28] width 4 height 4
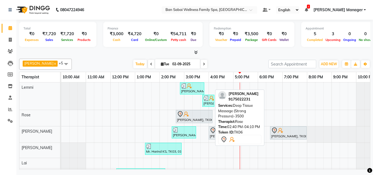
click at [194, 116] on div at bounding box center [194, 114] width 34 height 7
select select "7"
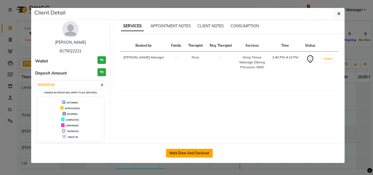
click at [197, 151] on button "Mark Done And Checkout" at bounding box center [189, 153] width 47 height 9
select select "service"
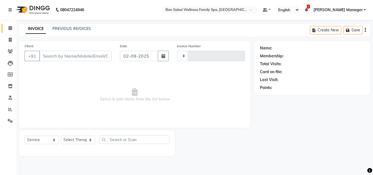
type input "2231"
select select "8225"
type input "9175022231"
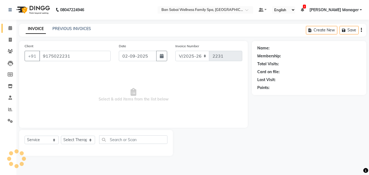
select select "78158"
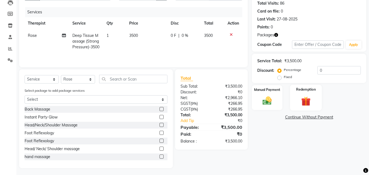
scroll to position [62, 0]
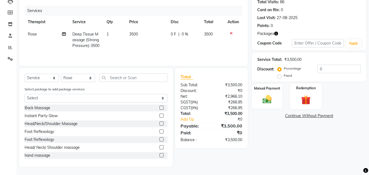
click at [316, 96] on div "Redemption" at bounding box center [306, 96] width 32 height 26
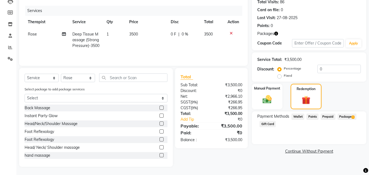
click at [347, 115] on span "Package 1" at bounding box center [346, 117] width 19 height 6
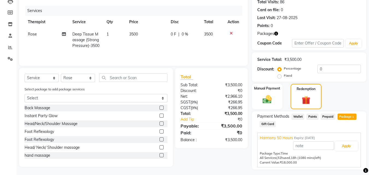
scroll to position [76, 0]
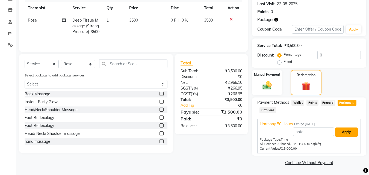
click at [348, 133] on button "Apply" at bounding box center [346, 131] width 23 height 9
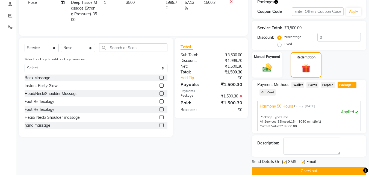
scroll to position [102, 0]
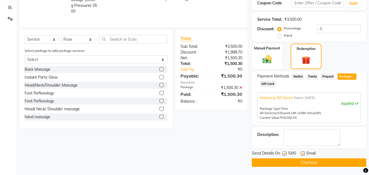
click at [320, 162] on button "Checkout" at bounding box center [309, 162] width 114 height 8
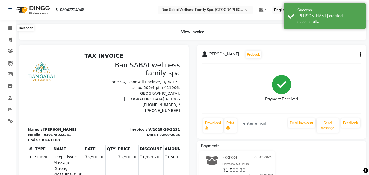
click at [7, 28] on span at bounding box center [10, 28] width 10 height 6
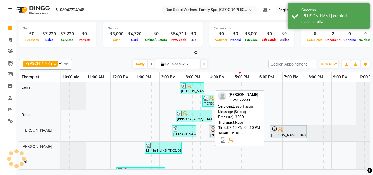
click at [198, 112] on div at bounding box center [194, 113] width 34 height 5
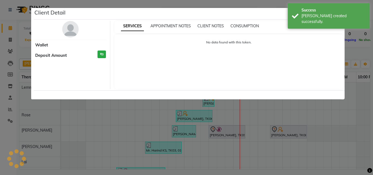
select select "3"
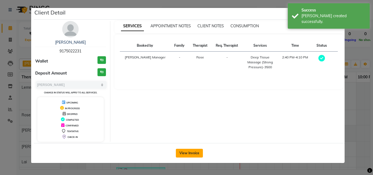
click at [195, 151] on button "View Invoice" at bounding box center [189, 153] width 27 height 9
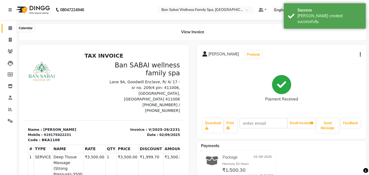
click at [13, 30] on span at bounding box center [10, 28] width 10 height 6
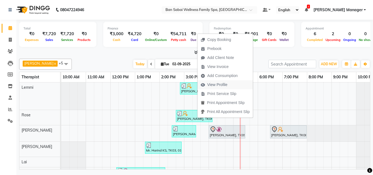
click at [223, 84] on span "View Profile" at bounding box center [217, 85] width 20 height 6
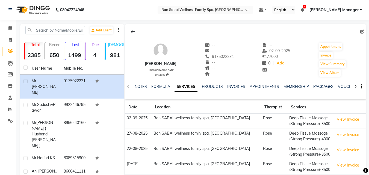
click at [322, 84] on div "NOTES FORMULA SERVICES PRODUCTS INVOICES APPOINTMENTS MEMBERSHIP PACKAGES VOUCH…" at bounding box center [245, 86] width 241 height 19
click at [321, 86] on link "PACKAGES" at bounding box center [323, 86] width 20 height 5
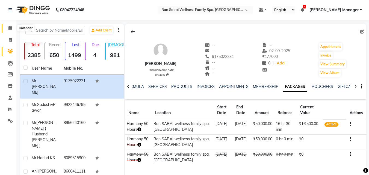
click at [10, 28] on icon at bounding box center [10, 28] width 4 height 4
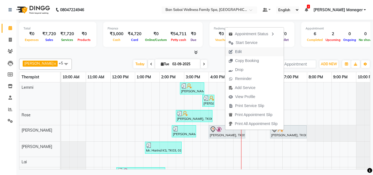
click at [238, 48] on span "Edit" at bounding box center [235, 51] width 20 height 9
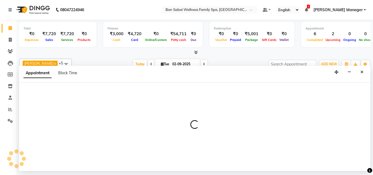
select select "tentative"
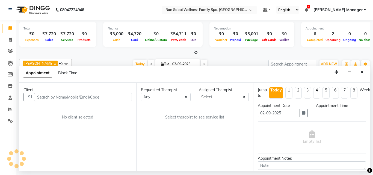
select select "78163"
select select "960"
select select "4209"
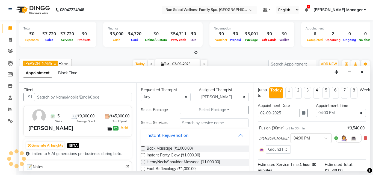
scroll to position [0, 11]
click at [364, 136] on icon at bounding box center [365, 138] width 3 height 4
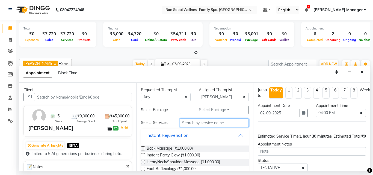
click at [218, 121] on input "text" at bounding box center [214, 122] width 69 height 8
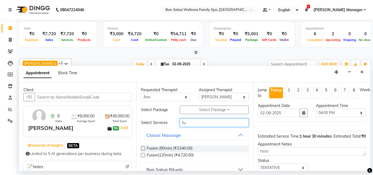
type input "fu"
click at [142, 156] on label at bounding box center [143, 155] width 4 height 4
click at [142, 156] on input "checkbox" at bounding box center [143, 156] width 4 height 4
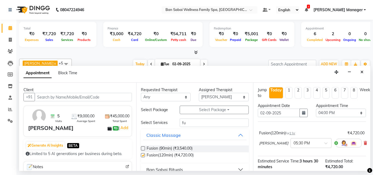
checkbox input "false"
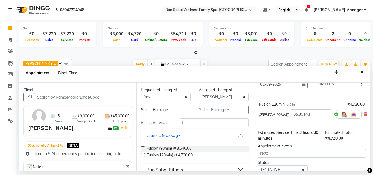
scroll to position [54, 0]
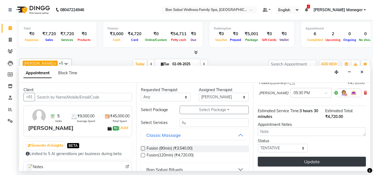
click at [298, 159] on button "Update" at bounding box center [312, 162] width 108 height 10
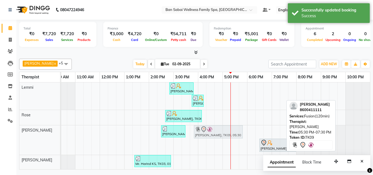
drag, startPoint x: 248, startPoint y: 129, endPoint x: 204, endPoint y: 129, distance: 43.1
click at [50, 129] on div "Mr Hyun Wook Lee ( Husband Minah Korean ), TK01, 02:30 PM-03:30 PM, Deep Tissue…" at bounding box center [50, 139] width 0 height 29
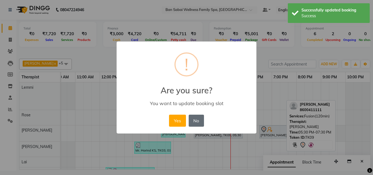
click at [201, 120] on button "No" at bounding box center [196, 121] width 15 height 12
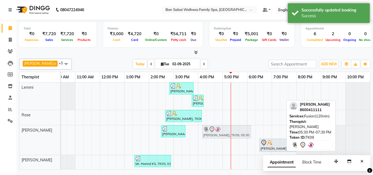
drag, startPoint x: 248, startPoint y: 129, endPoint x: 219, endPoint y: 132, distance: 29.7
click at [50, 132] on div "Mr Hyun Wook Lee ( Husband Minah Korean ), TK01, 02:30 PM-03:30 PM, Deep Tissue…" at bounding box center [50, 139] width 0 height 29
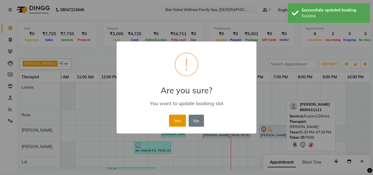
click at [183, 122] on button "Yes" at bounding box center [177, 121] width 17 height 12
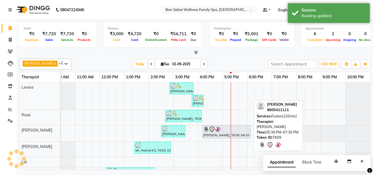
click at [372, 146] on div "Total ₹0 Expenses ₹7,720 Sales ₹7,720 Services ₹0 Products Finance ₹3,000 Cash …" at bounding box center [194, 95] width 356 height 151
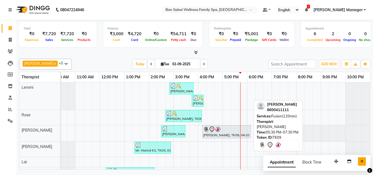
click at [362, 161] on icon "Close" at bounding box center [361, 161] width 3 height 4
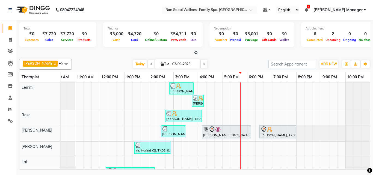
scroll to position [17, 0]
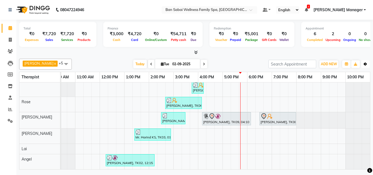
click at [366, 66] on button "Toggle Dropdown" at bounding box center [365, 64] width 9 height 8
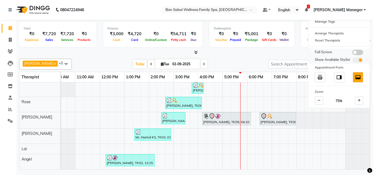
click at [359, 53] on span at bounding box center [357, 52] width 11 height 5
click at [352, 53] on input "checkbox" at bounding box center [352, 53] width 0 height 0
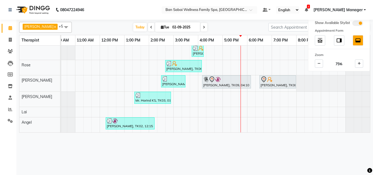
scroll to position [0, 11]
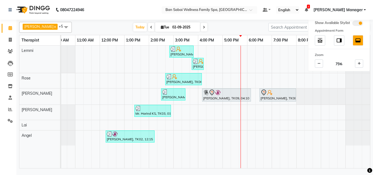
click at [372, 106] on div "Ana Bviimai x Angel x Lai x Lemmi x Rinsit Ronra x Rose x +5 Select All Ana Bvi…" at bounding box center [194, 95] width 356 height 150
